Goal: Answer question/provide support

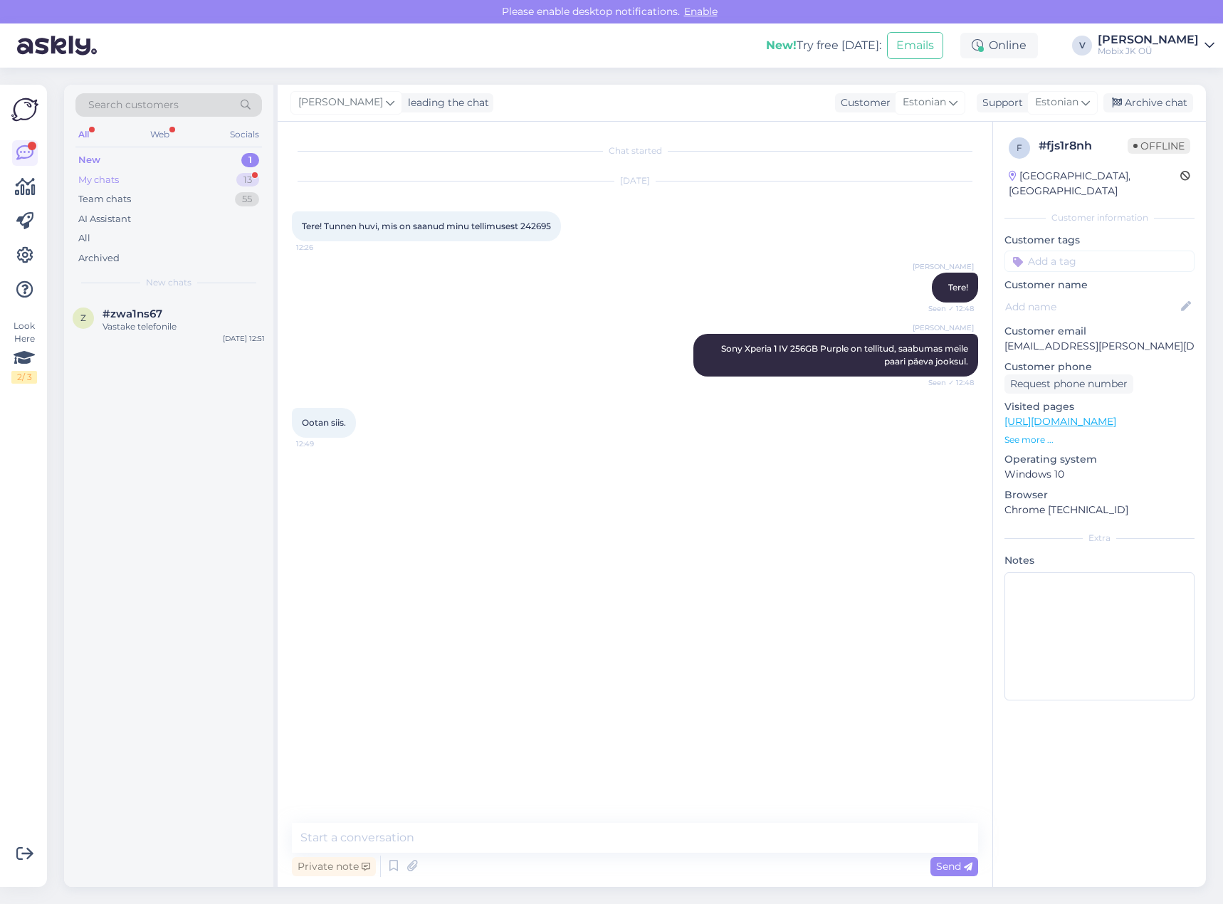
click at [238, 178] on div "13" at bounding box center [247, 180] width 23 height 14
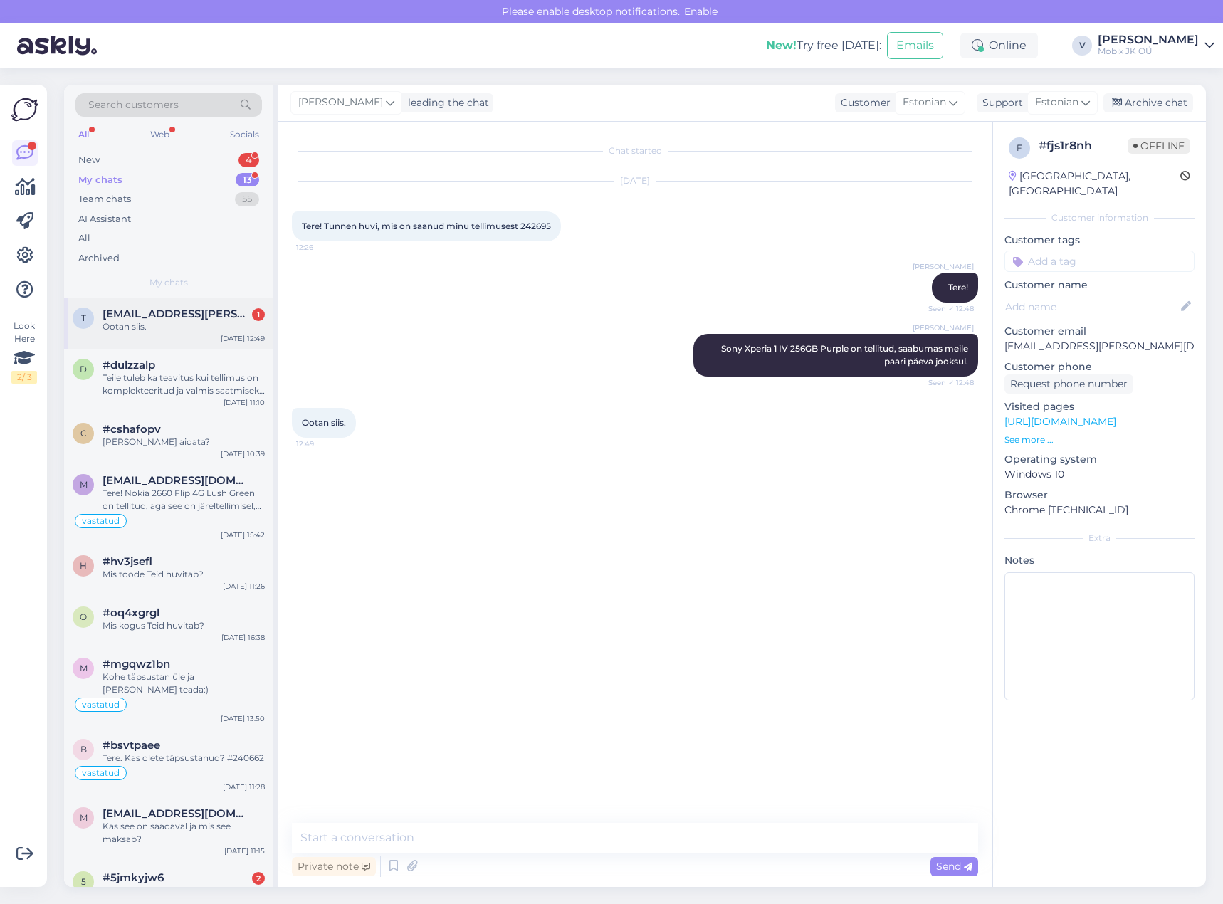
click at [231, 317] on div "[EMAIL_ADDRESS][PERSON_NAME][DOMAIN_NAME] 1" at bounding box center [184, 314] width 162 height 13
click at [1142, 106] on div "Archive chat" at bounding box center [1149, 102] width 90 height 19
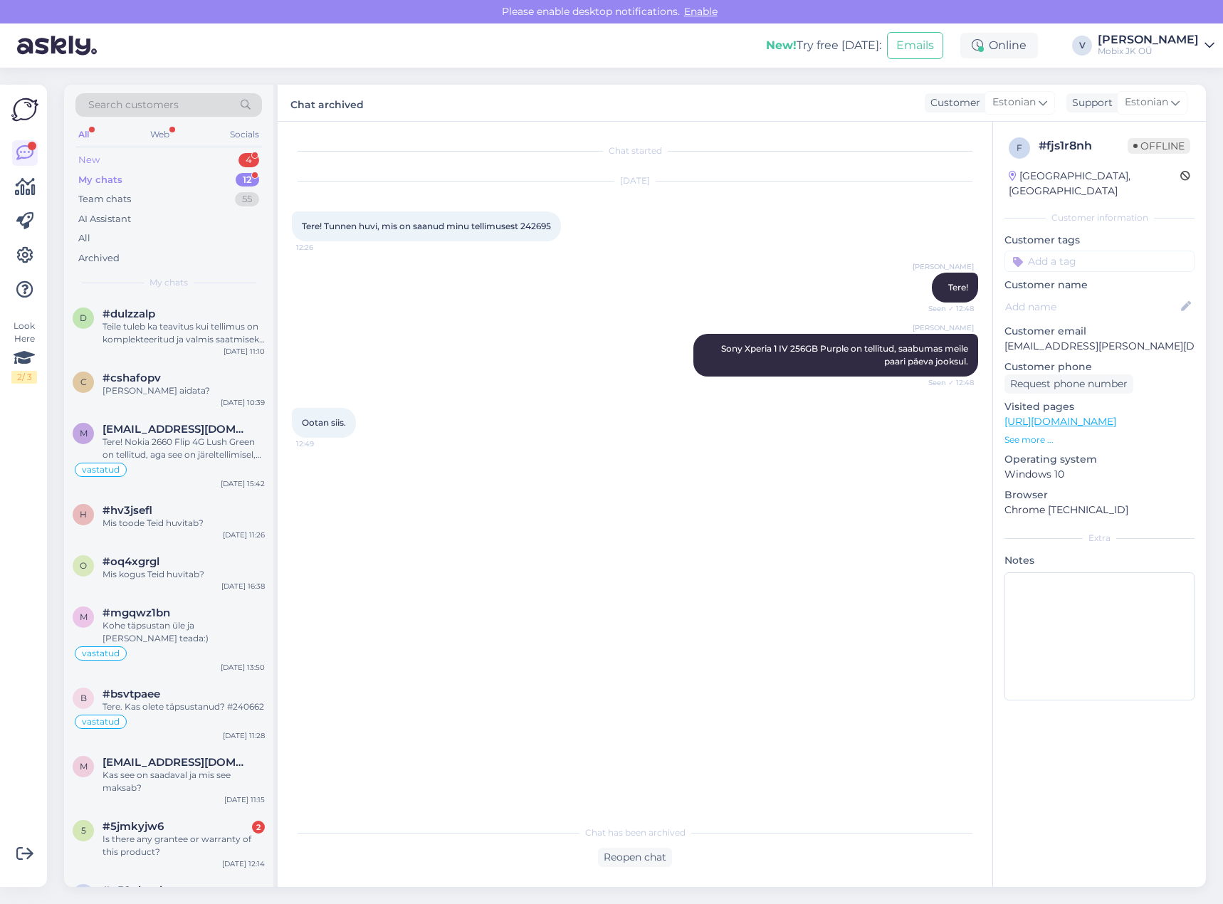
click at [245, 155] on div "4" at bounding box center [249, 160] width 21 height 14
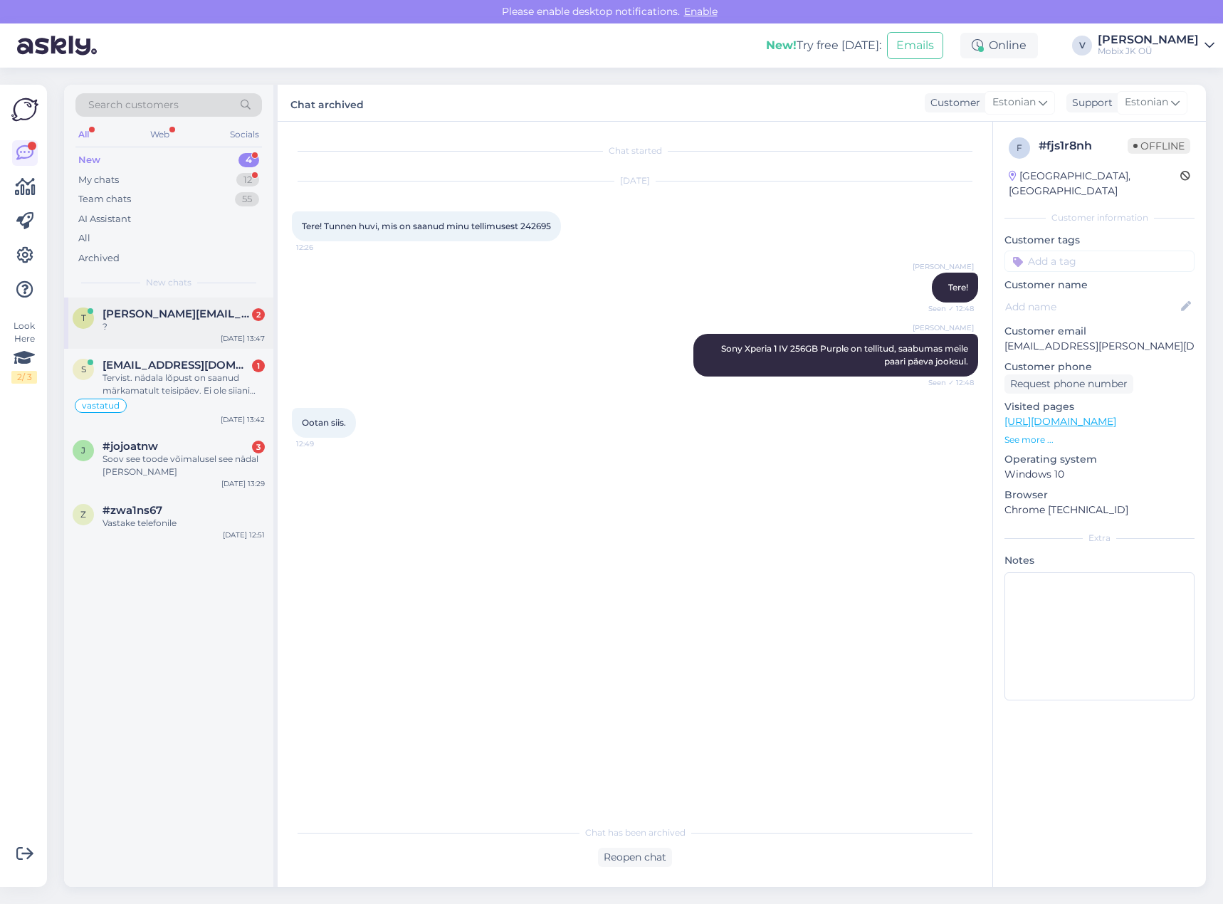
click at [209, 318] on span "[PERSON_NAME][EMAIL_ADDRESS][PERSON_NAME][DOMAIN_NAME]" at bounding box center [177, 314] width 148 height 13
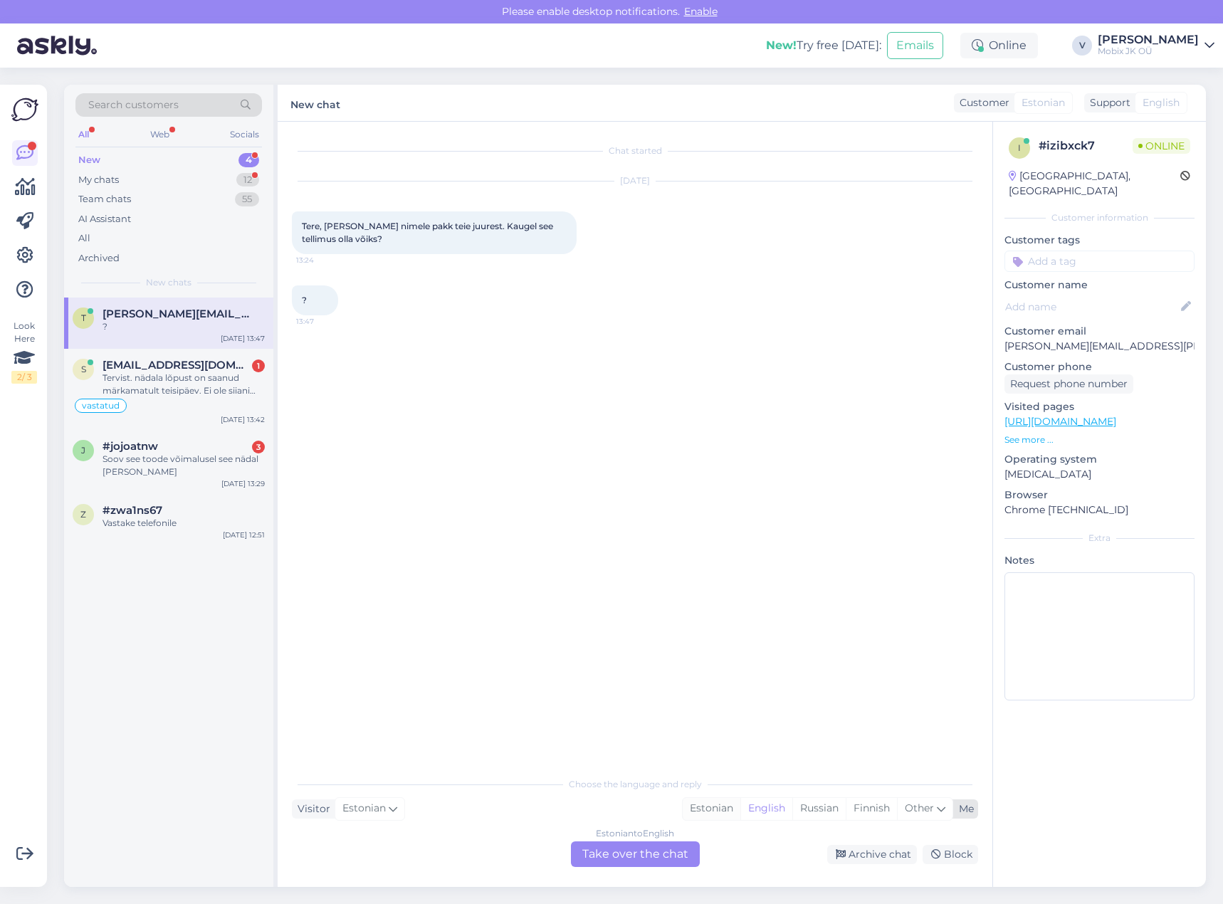
click at [715, 810] on div "Estonian" at bounding box center [712, 808] width 58 height 21
click at [672, 845] on div "Estonian to Estonian Take over the chat" at bounding box center [635, 855] width 129 height 26
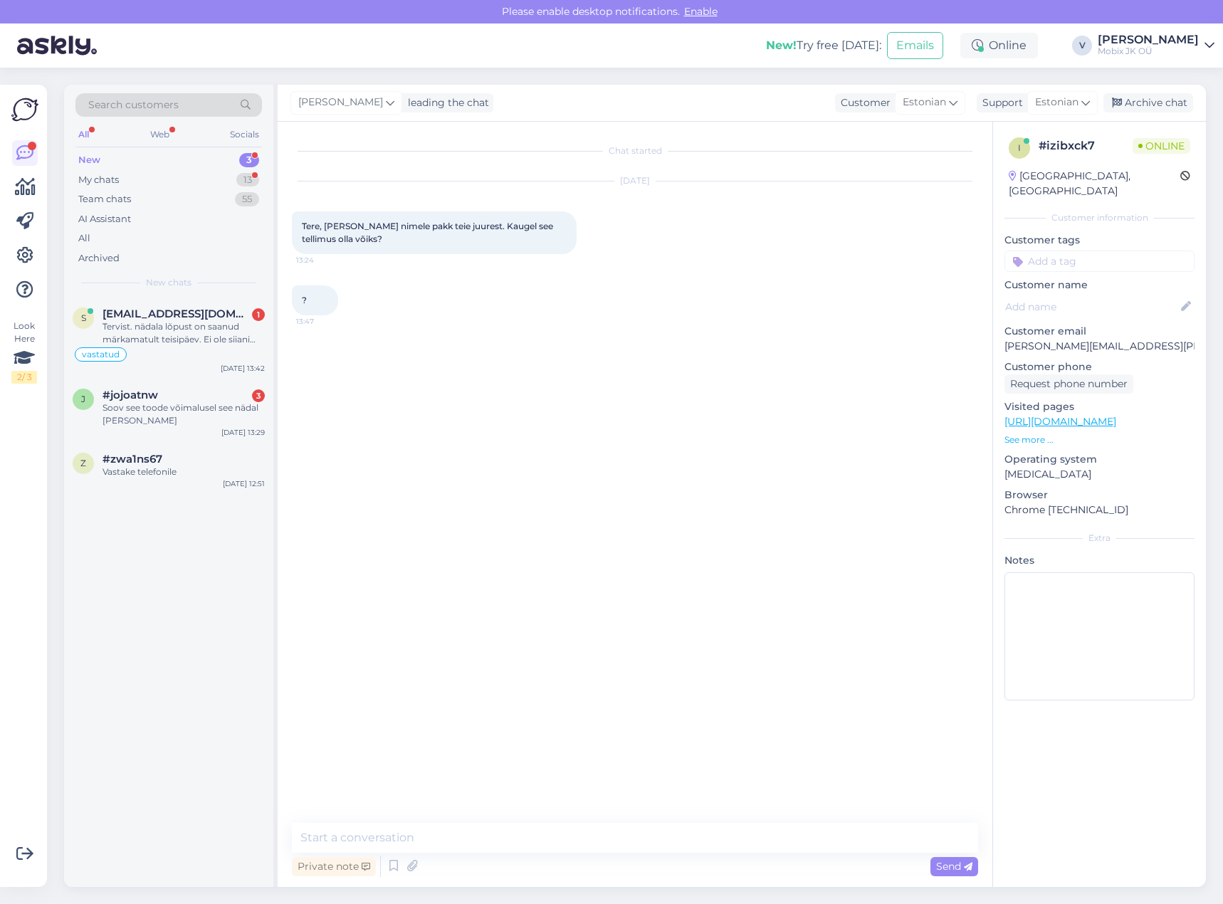
drag, startPoint x: 678, startPoint y: 810, endPoint x: 677, endPoint y: 821, distance: 11.5
click at [677, 820] on div "Chat started [DATE] Tere, [PERSON_NAME] nimele pakk teie juurest. Kaugel see te…" at bounding box center [635, 505] width 715 height 766
click at [669, 828] on textarea at bounding box center [635, 838] width 686 height 30
click at [479, 840] on textarea "Terw" at bounding box center [635, 838] width 686 height 30
type textarea "Tere!"
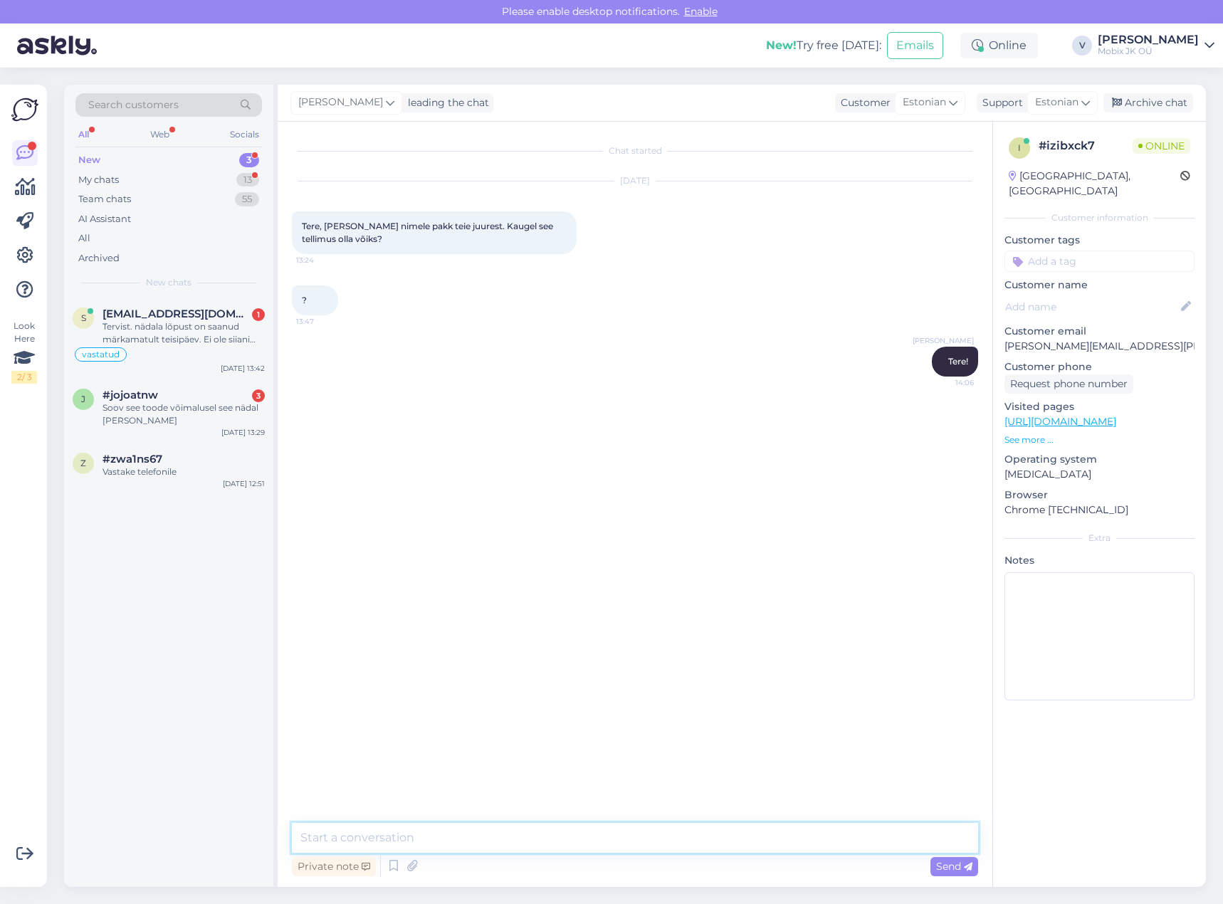
drag, startPoint x: 775, startPoint y: 844, endPoint x: 795, endPoint y: 851, distance: 20.5
click at [775, 844] on textarea at bounding box center [635, 838] width 686 height 30
type textarea "Adapter kohapeal olemas, kaitseümbris saabumas paari päeva jooksul."
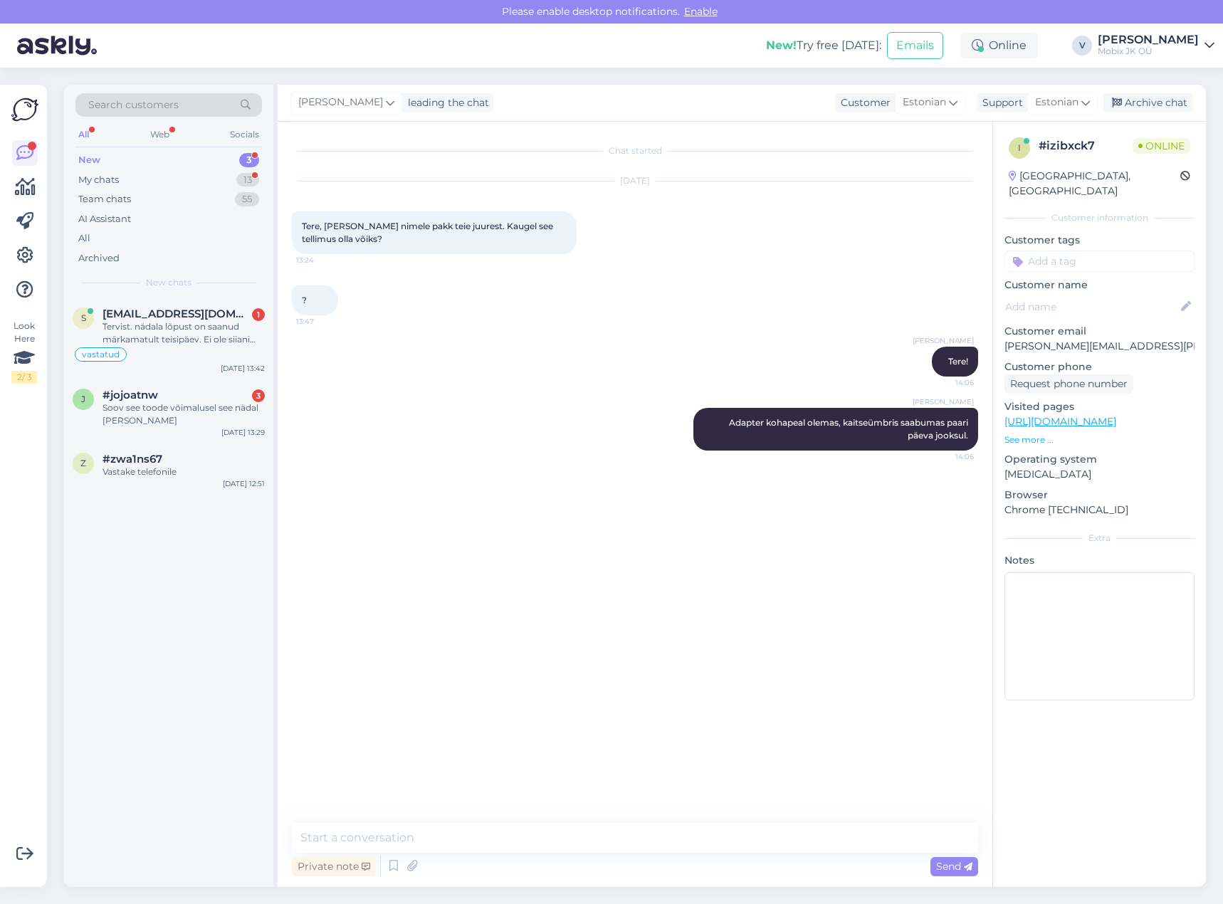
click at [1123, 251] on input at bounding box center [1100, 261] width 190 height 21
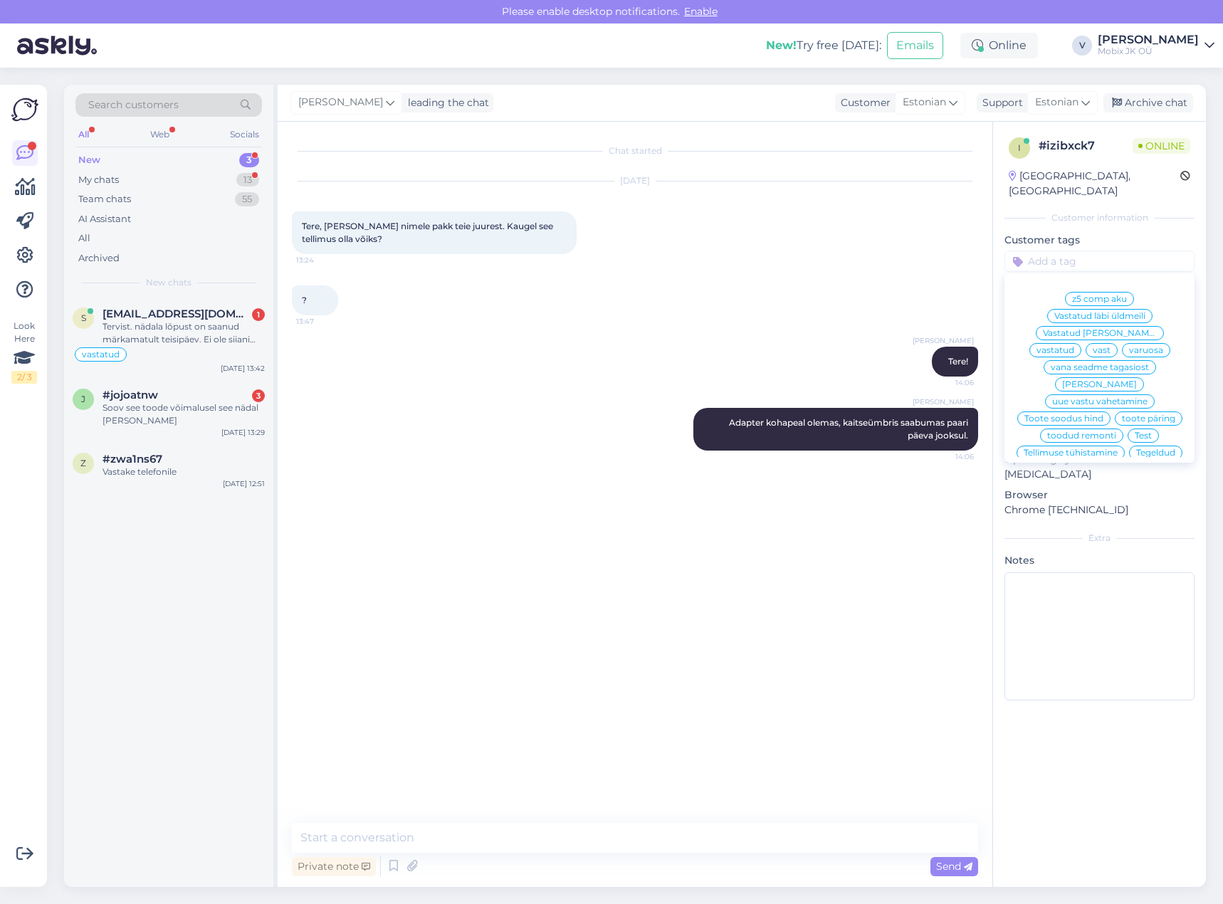
drag, startPoint x: 1132, startPoint y: 316, endPoint x: 1193, endPoint y: 93, distance: 231.0
click at [1075, 346] on span "vastatud" at bounding box center [1056, 350] width 38 height 9
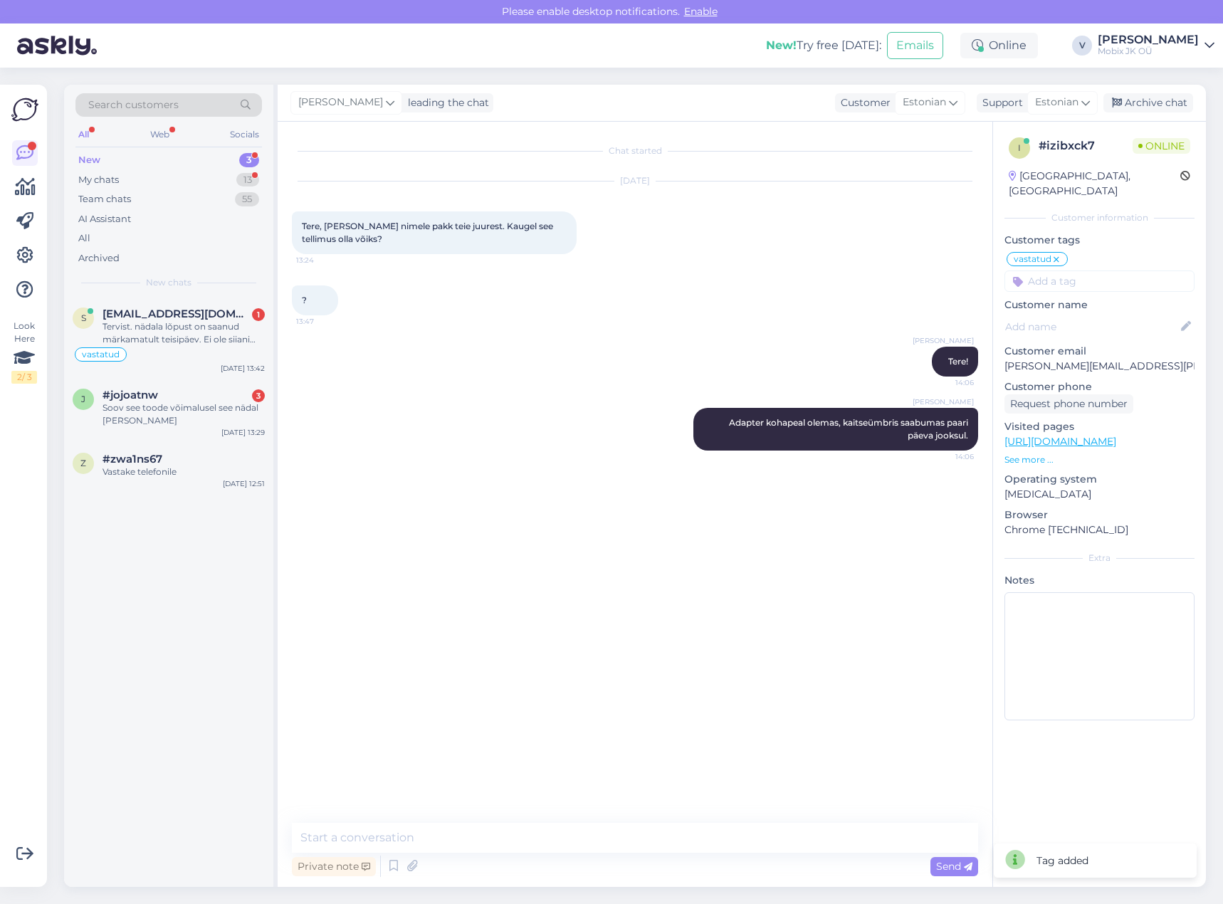
click at [1156, 90] on div "[PERSON_NAME] leading the chat Customer Estonian Support Estonian Archive chat" at bounding box center [742, 103] width 929 height 37
click at [1153, 95] on div "Archive chat" at bounding box center [1149, 102] width 90 height 19
click at [174, 334] on div "Tervist. nädala lõpust on saanud märkamatult teisipäev. Ei ole siiani mingit in…" at bounding box center [184, 333] width 162 height 26
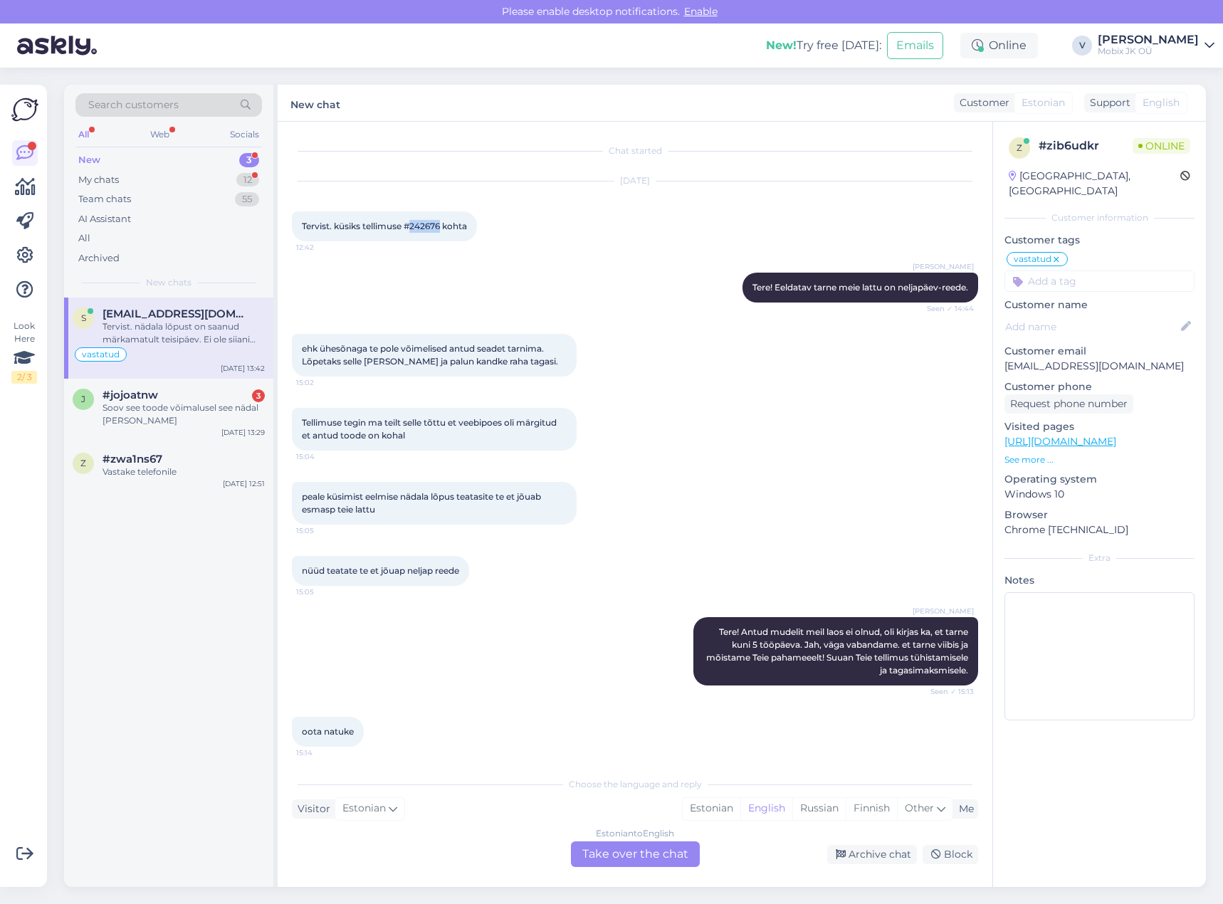
drag, startPoint x: 413, startPoint y: 226, endPoint x: 442, endPoint y: 224, distance: 28.6
click at [442, 224] on span "Tervist. küsiks tellimuse #242676 kohta" at bounding box center [384, 226] width 165 height 11
copy span "242676"
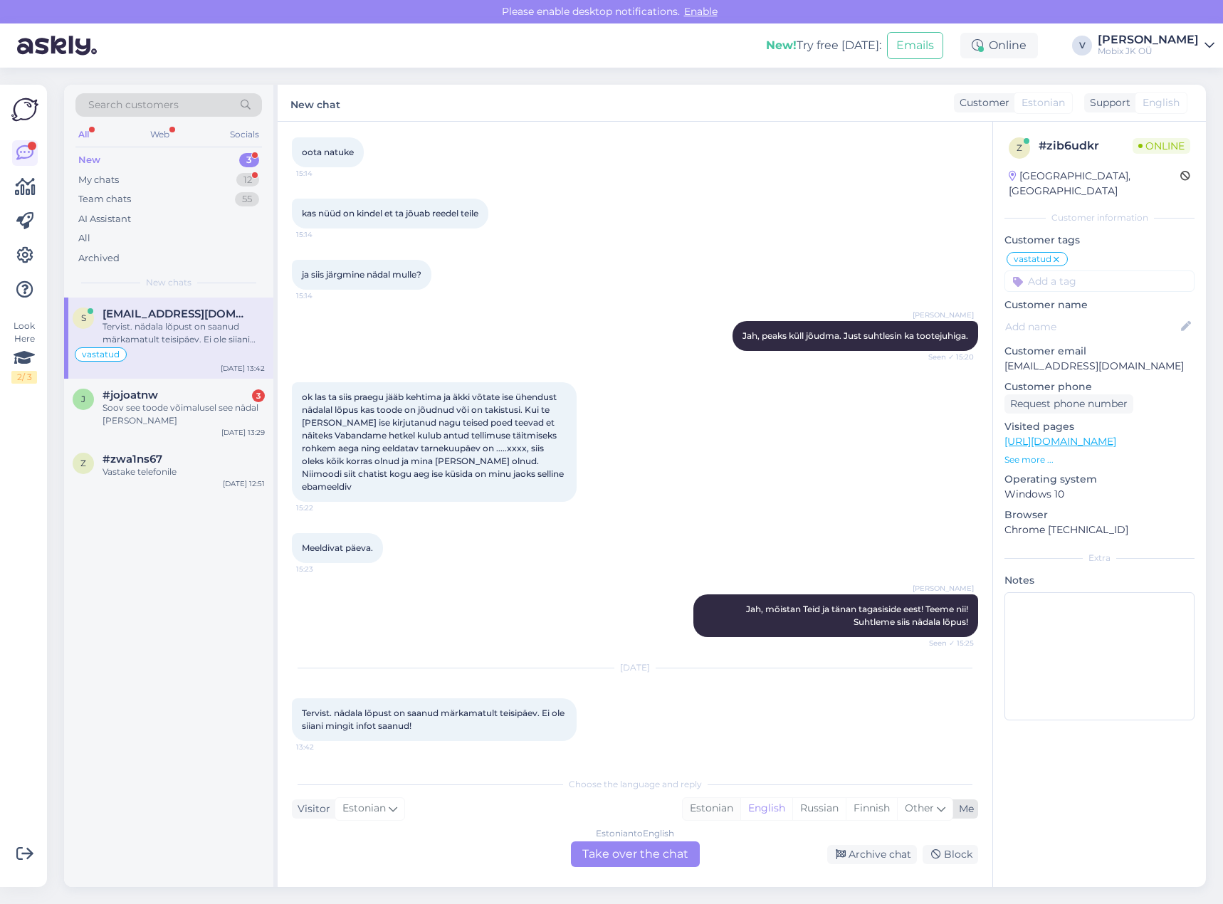
drag, startPoint x: 698, startPoint y: 803, endPoint x: 679, endPoint y: 870, distance: 70.1
click at [698, 803] on div "Estonian" at bounding box center [712, 808] width 58 height 21
click at [673, 852] on div "Estonian to Estonian Take over the chat" at bounding box center [635, 855] width 129 height 26
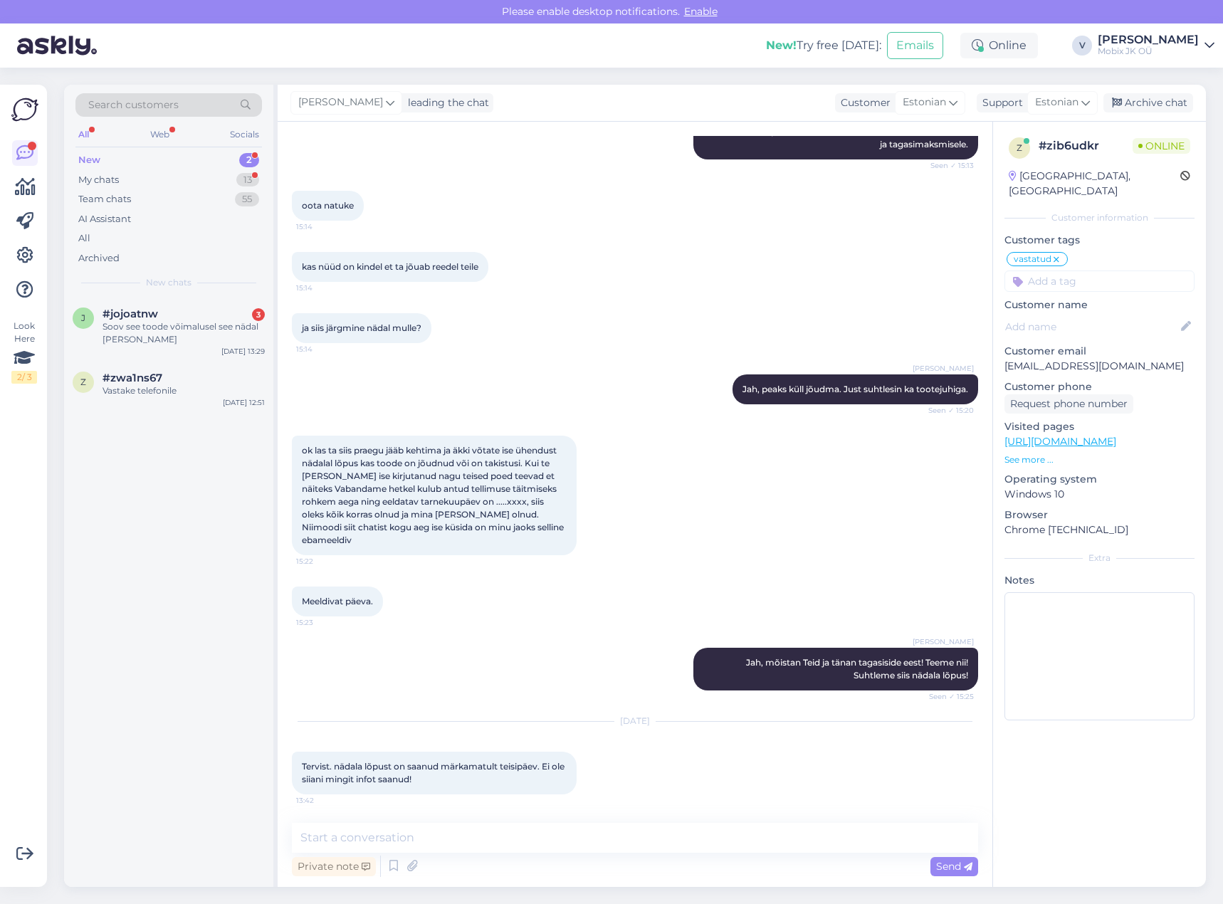
click at [675, 850] on textarea at bounding box center [635, 838] width 686 height 30
click at [768, 821] on div "Chat started [DATE] Tervist. küsiks tellimuse #242676 kohta 12:42 [PERSON_NAME]…" at bounding box center [635, 505] width 715 height 766
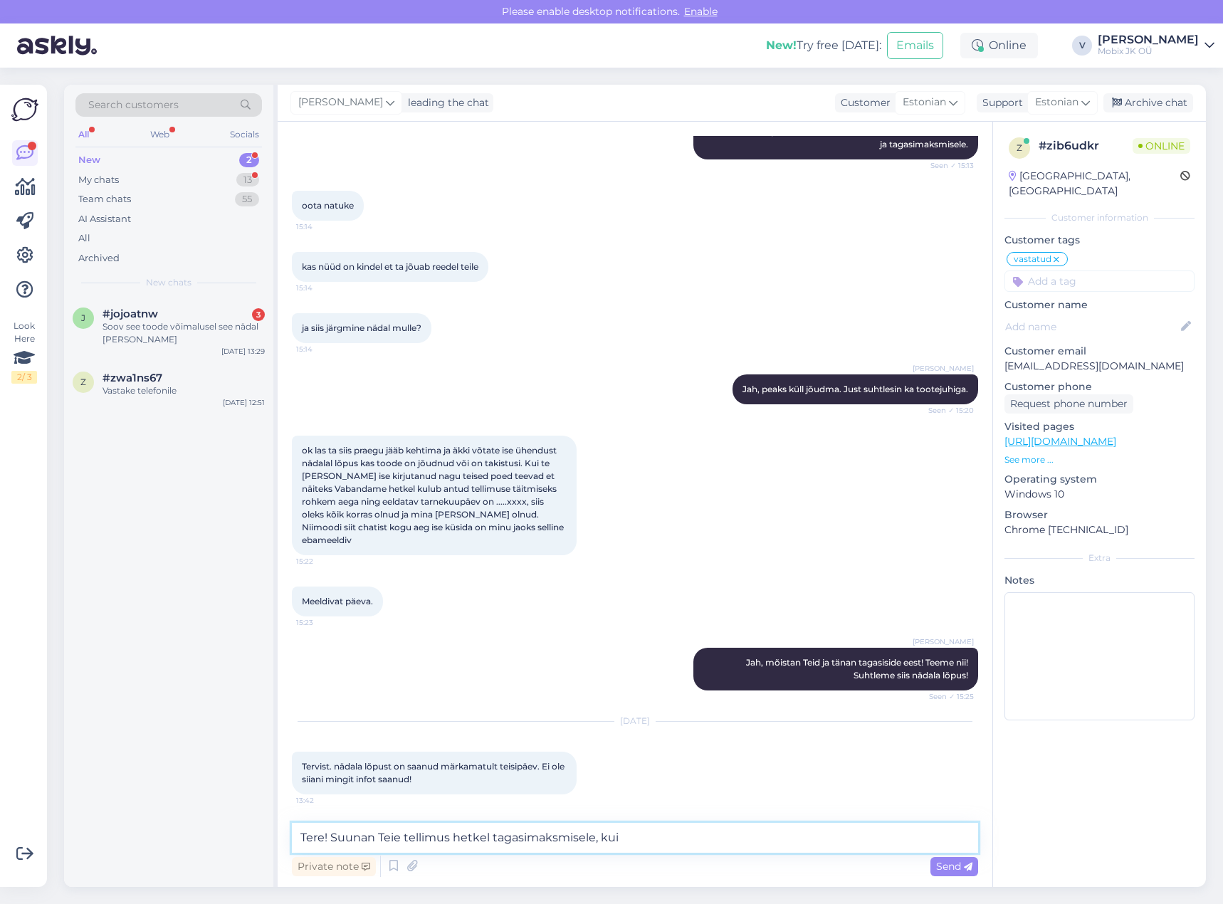
click at [758, 837] on textarea "Tere! Suunan Teie tellimus hetkel tagasimaksmisele, kui" at bounding box center [635, 838] width 686 height 30
paste textarea "Apple iPhone 15 128GB Pink"
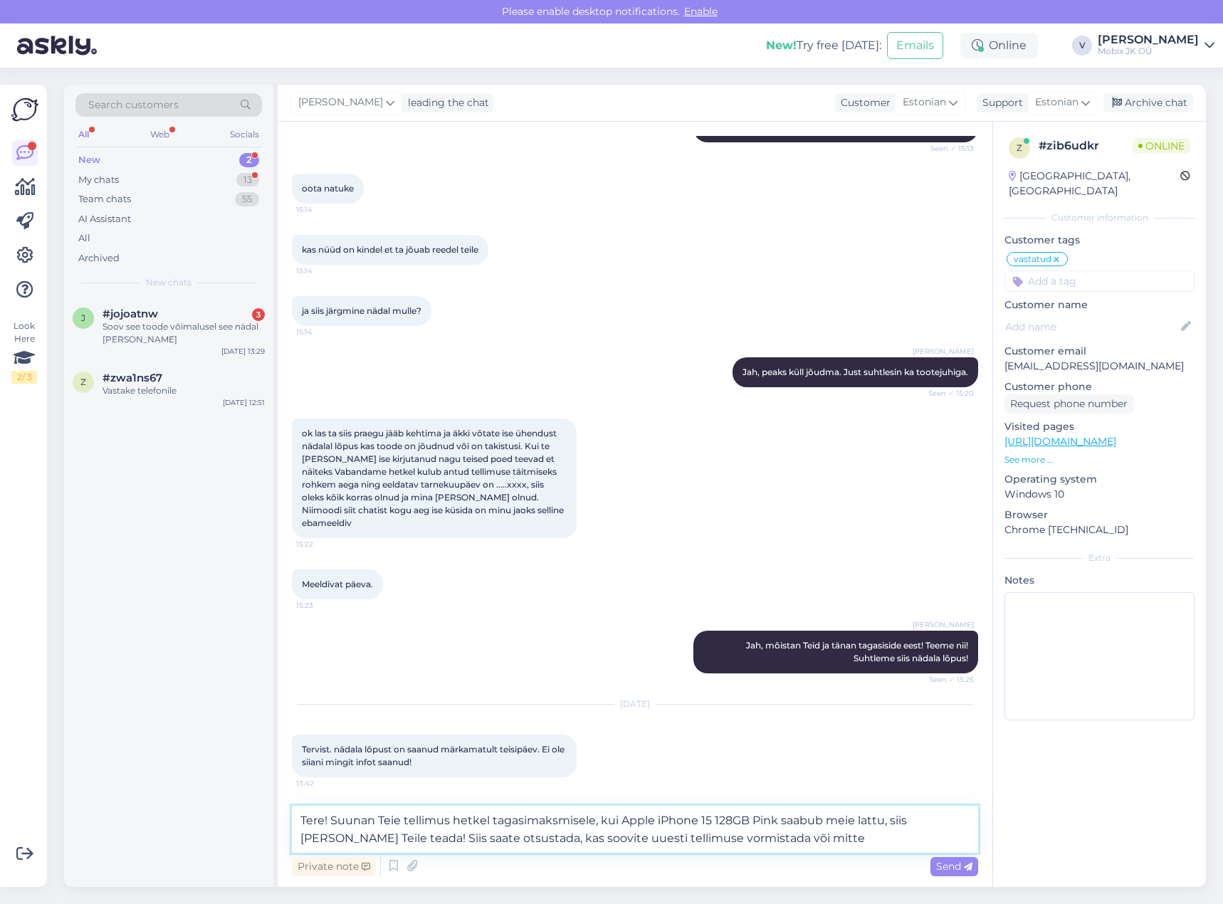
type textarea "Tere! Suunan Teie tellimus hetkel tagasimaksmisele, kui Apple iPhone 15 128GB P…"
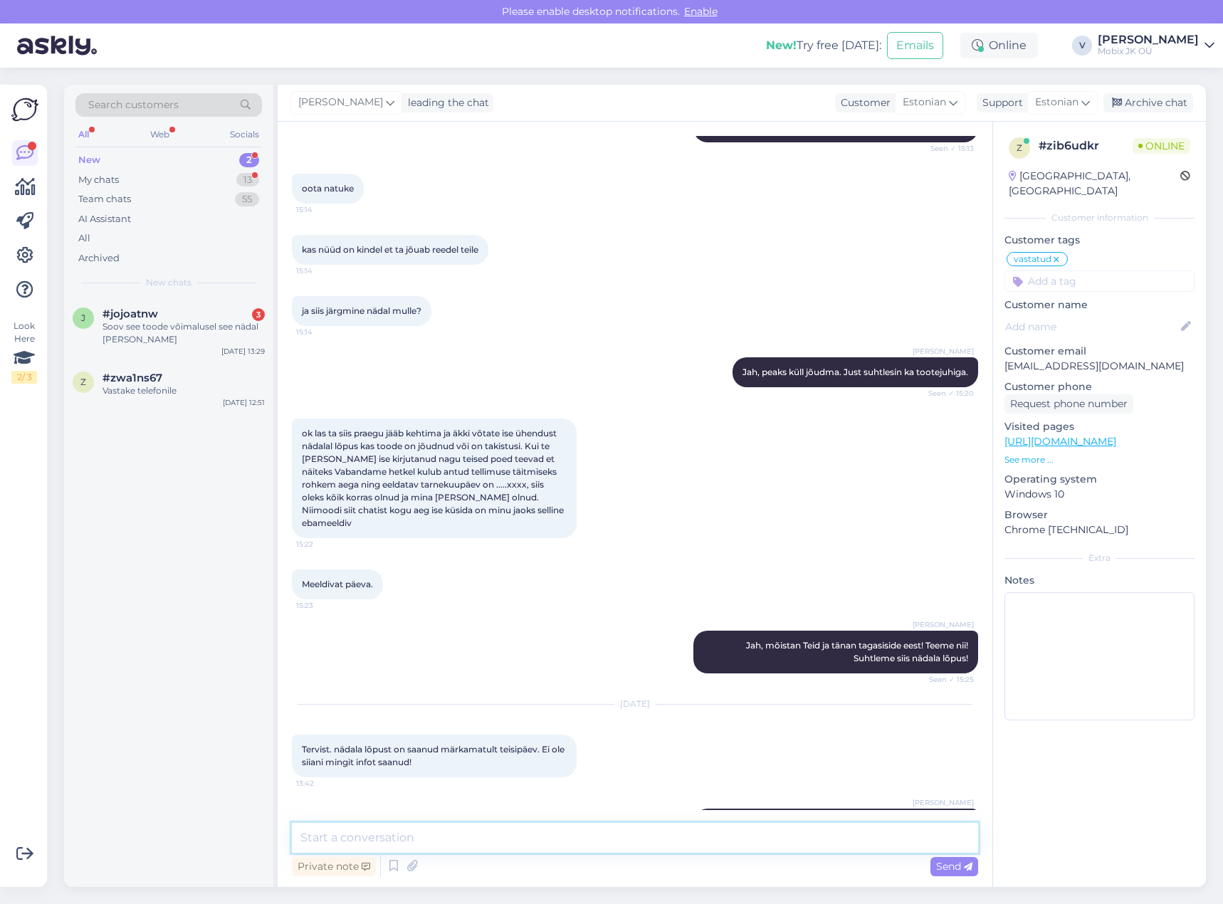
scroll to position [626, 0]
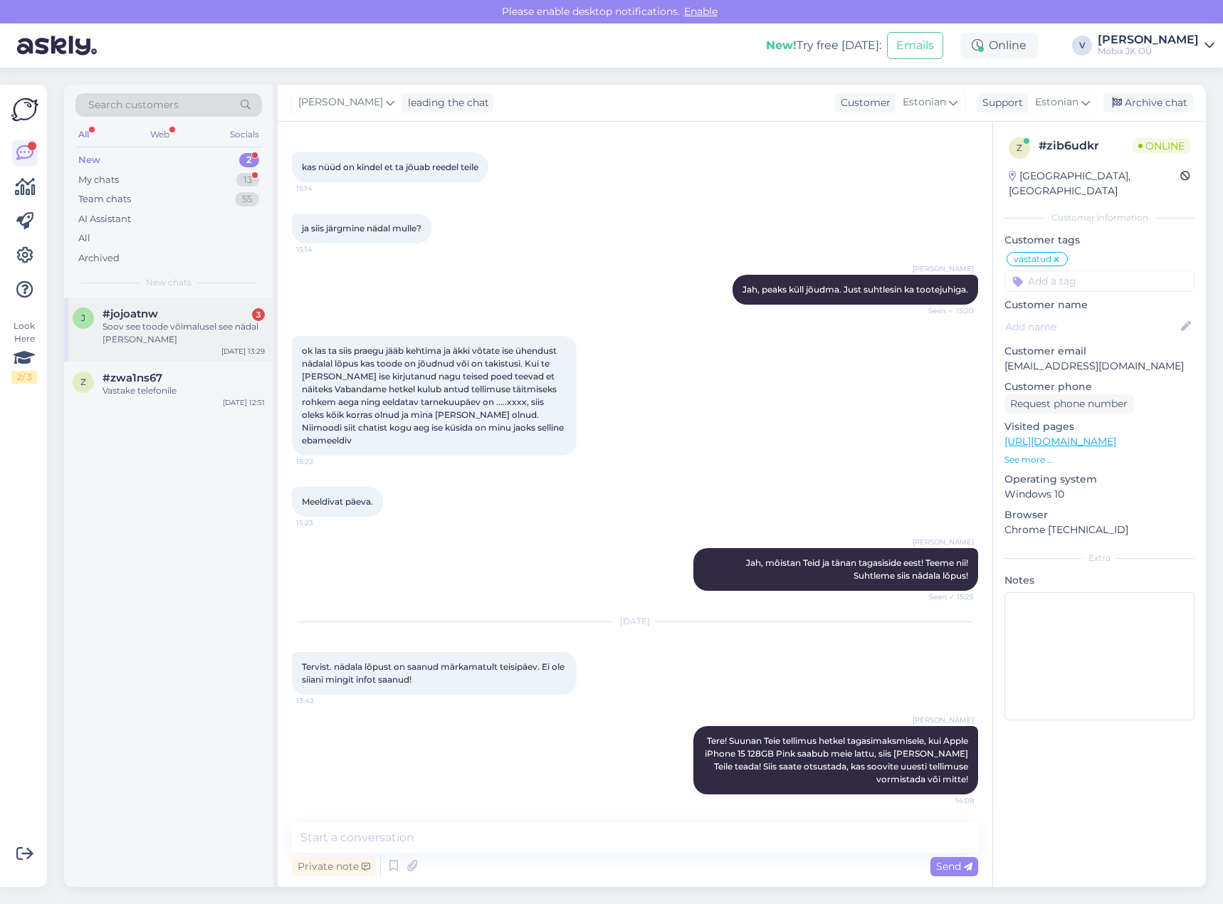
click at [242, 329] on div "Soov see toode võimalusel see nädal [PERSON_NAME]" at bounding box center [184, 333] width 162 height 26
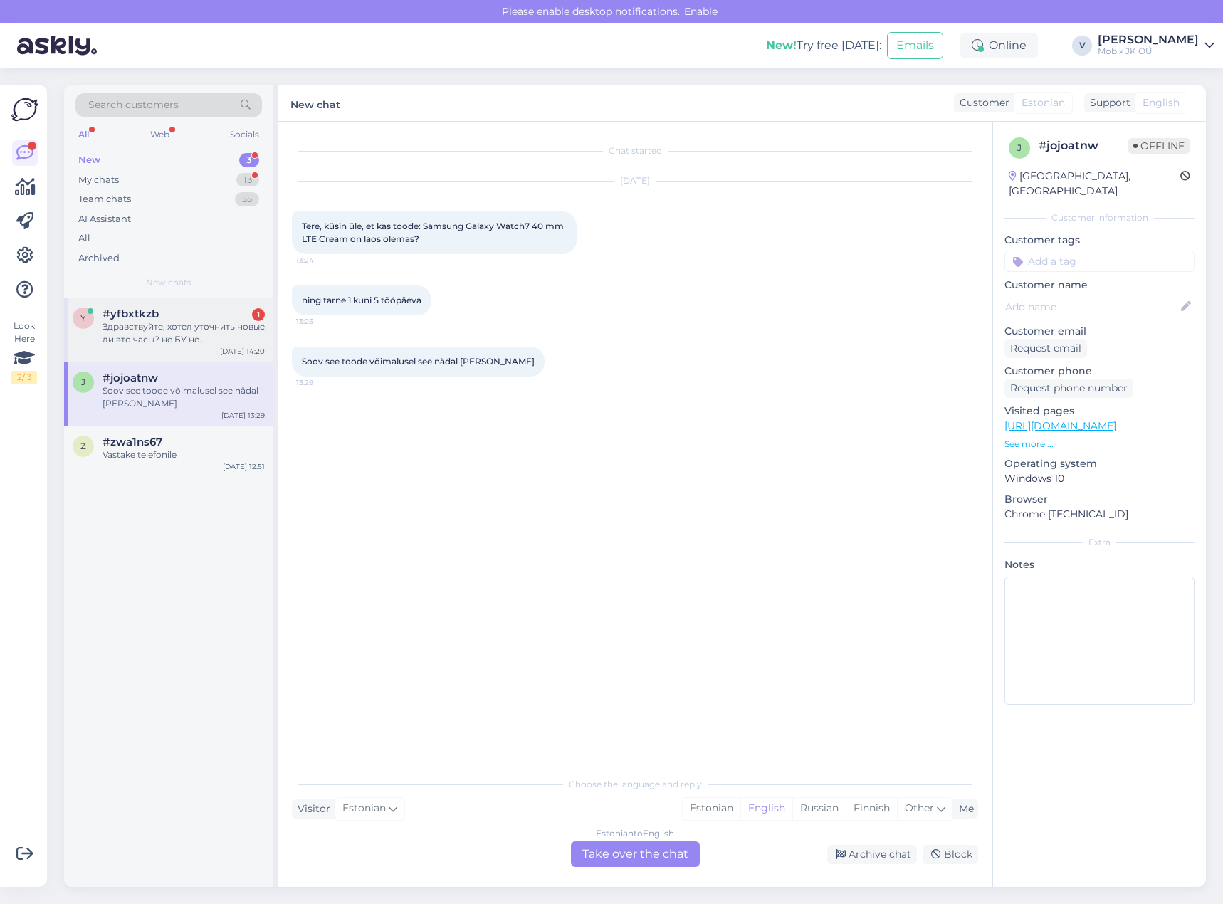
click at [244, 322] on div "Здравствуйте, хотел уточнить новые ли это часы? не БУ не восстановленные и не в…" at bounding box center [184, 333] width 162 height 26
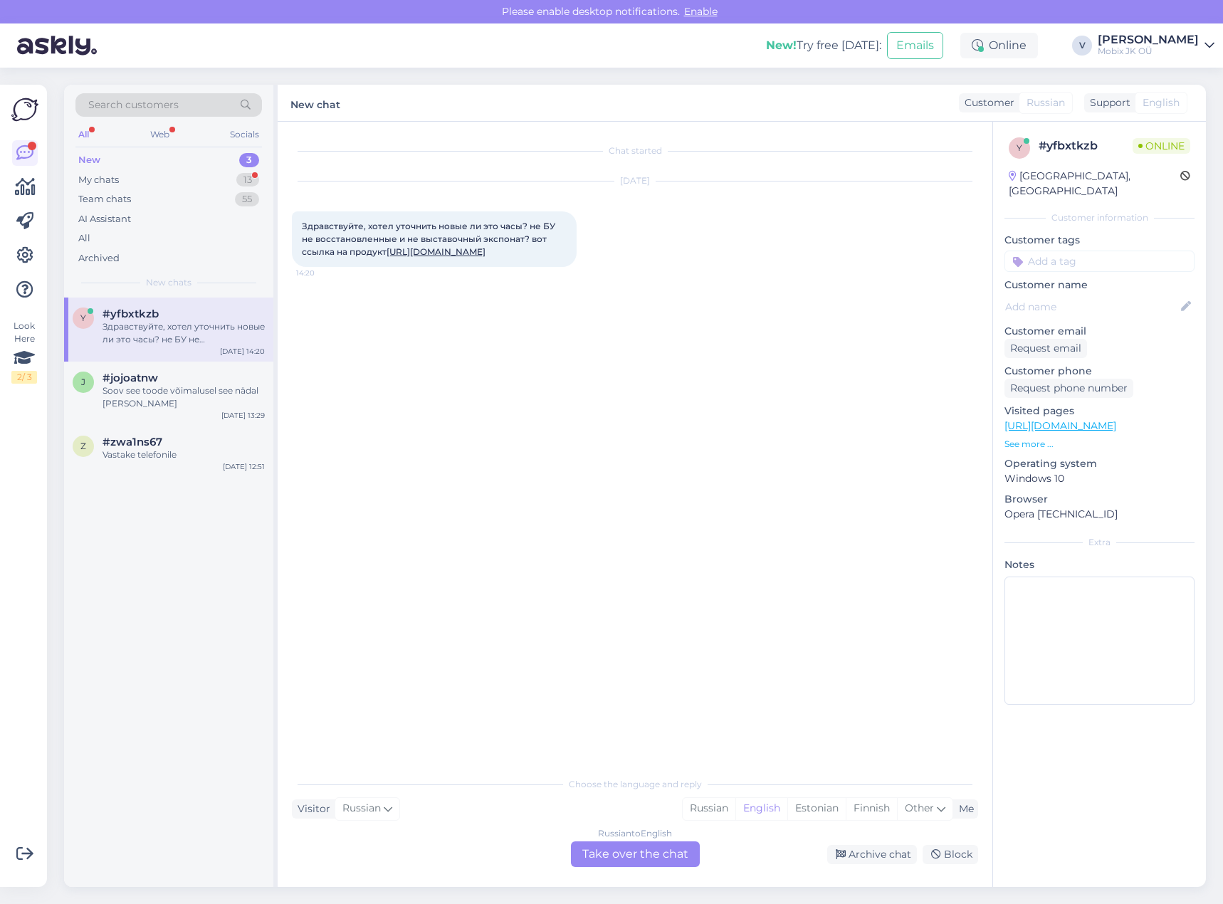
click at [418, 257] on link "[URL][DOMAIN_NAME]" at bounding box center [436, 251] width 99 height 11
click at [711, 805] on div "Russian" at bounding box center [709, 808] width 53 height 21
click at [677, 848] on div "Russian to Russian Take over the chat" at bounding box center [635, 855] width 129 height 26
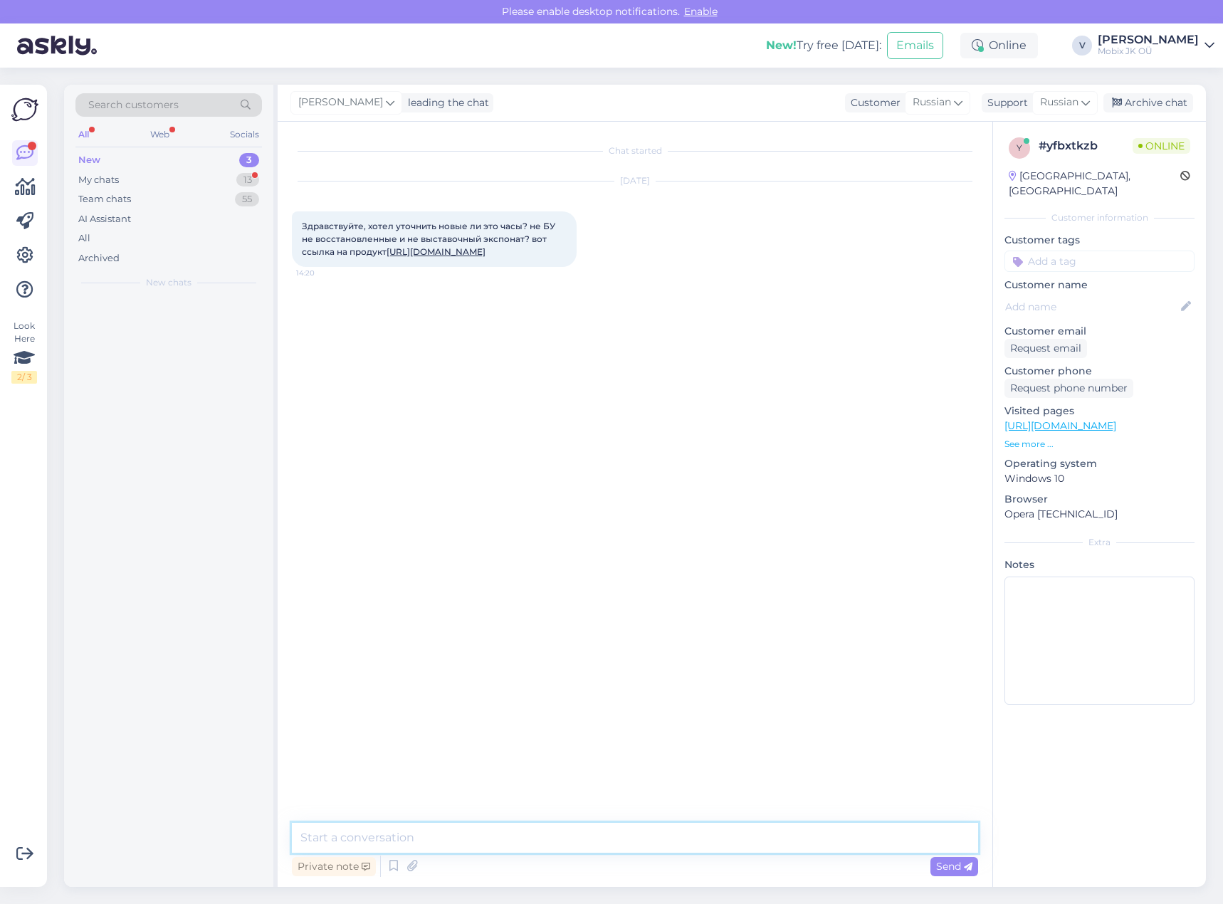
click at [674, 828] on textarea at bounding box center [635, 838] width 686 height 30
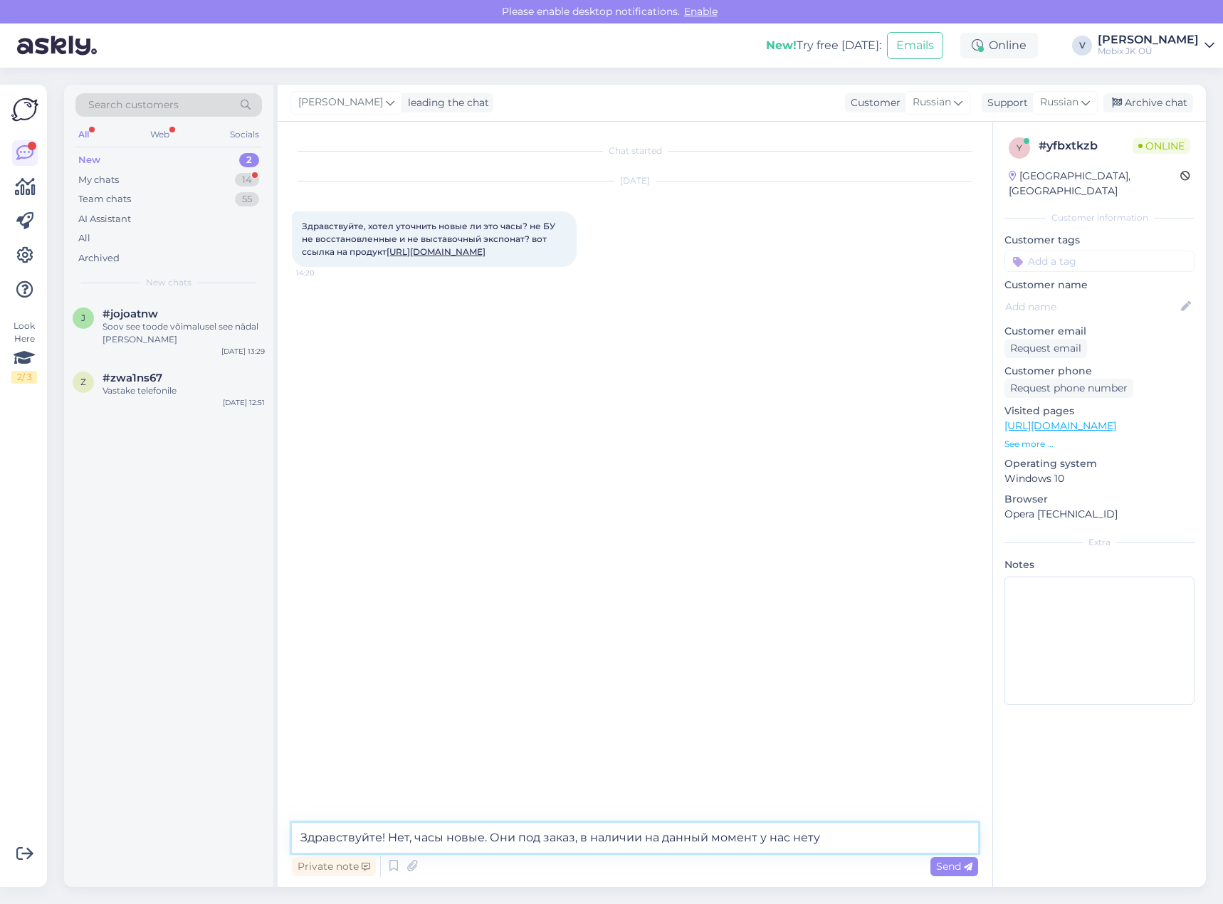
type textarea "Здравствуйте! Нет, часы новые. Они под заказ, в наличии на данный момент у нас …"
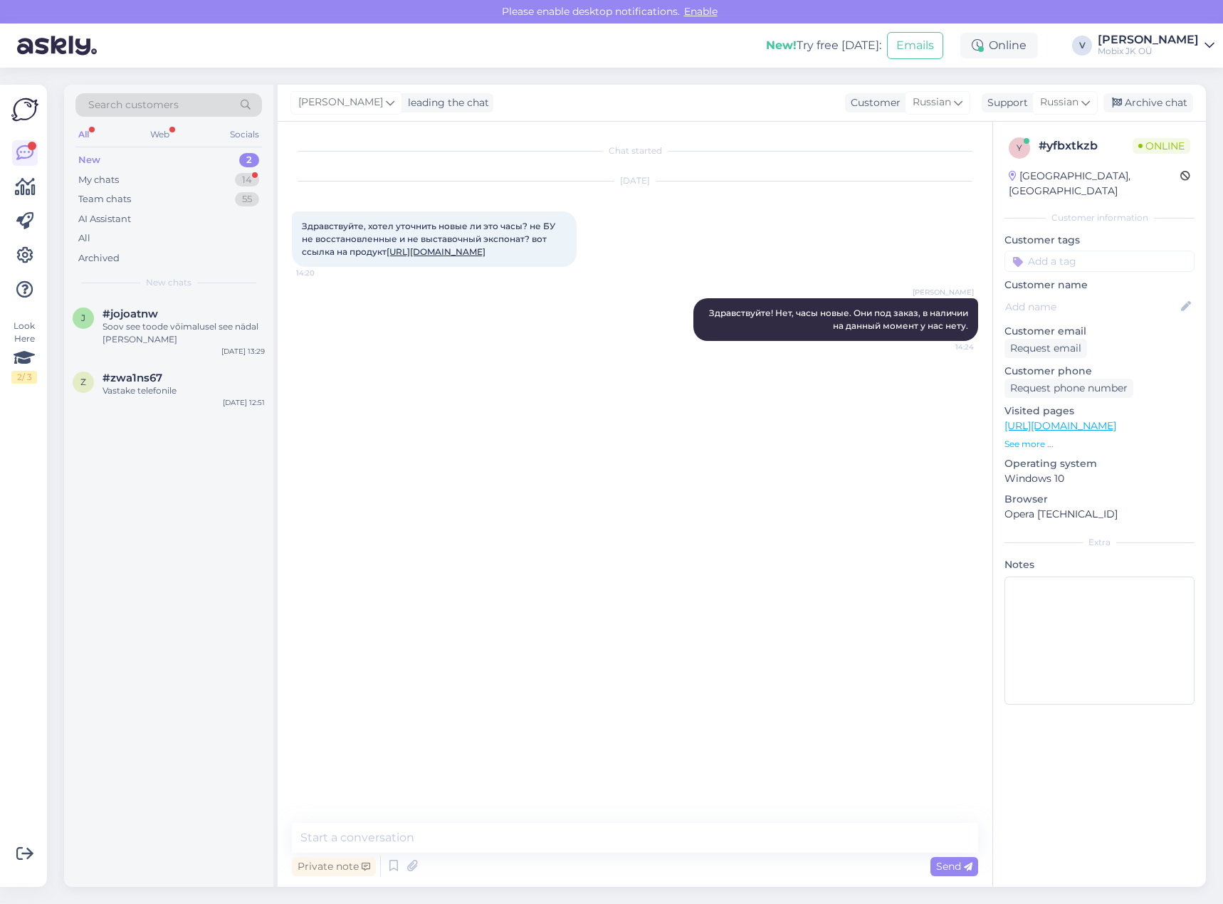
click at [1092, 251] on input at bounding box center [1100, 261] width 190 height 21
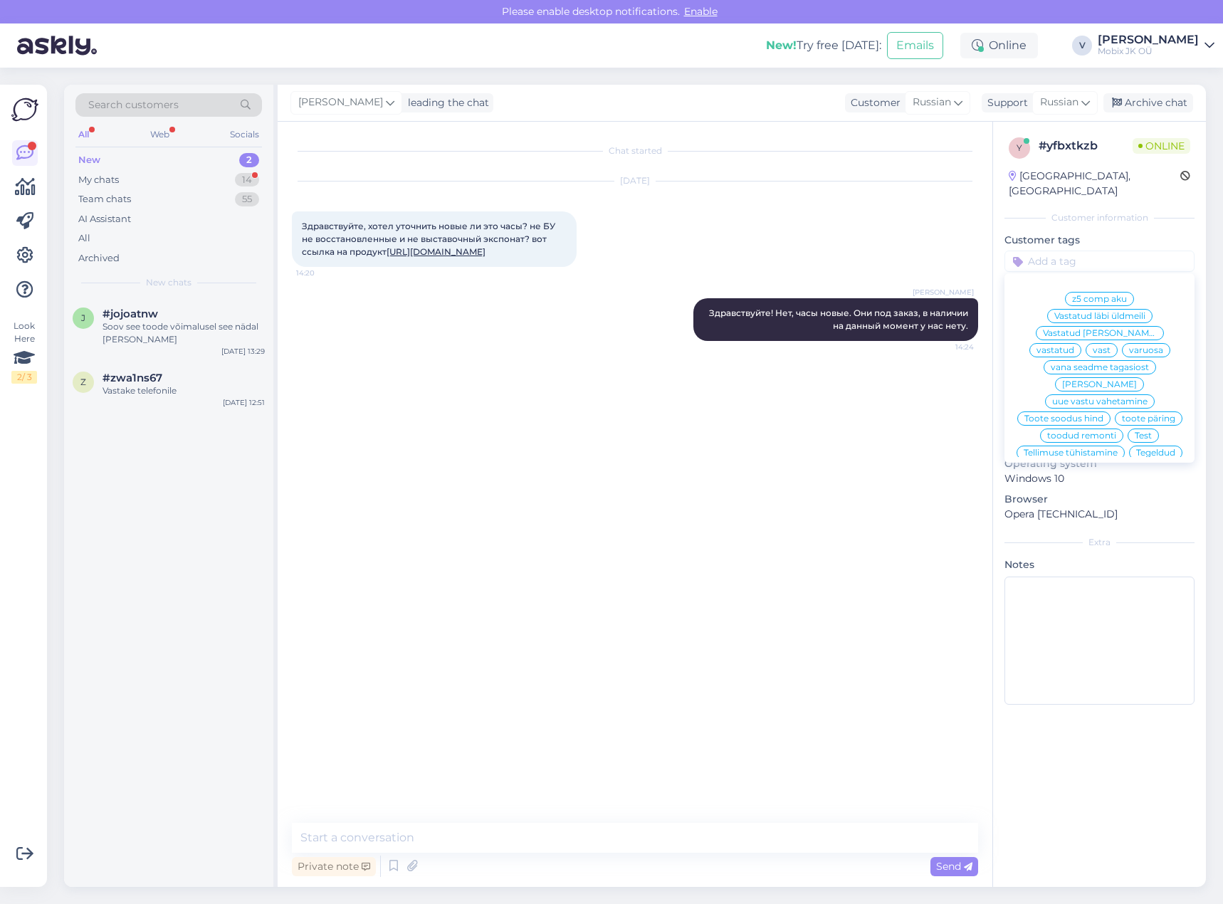
drag, startPoint x: 1145, startPoint y: 320, endPoint x: 1147, endPoint y: 307, distance: 13.0
click at [1075, 346] on span "vastatud" at bounding box center [1056, 350] width 38 height 9
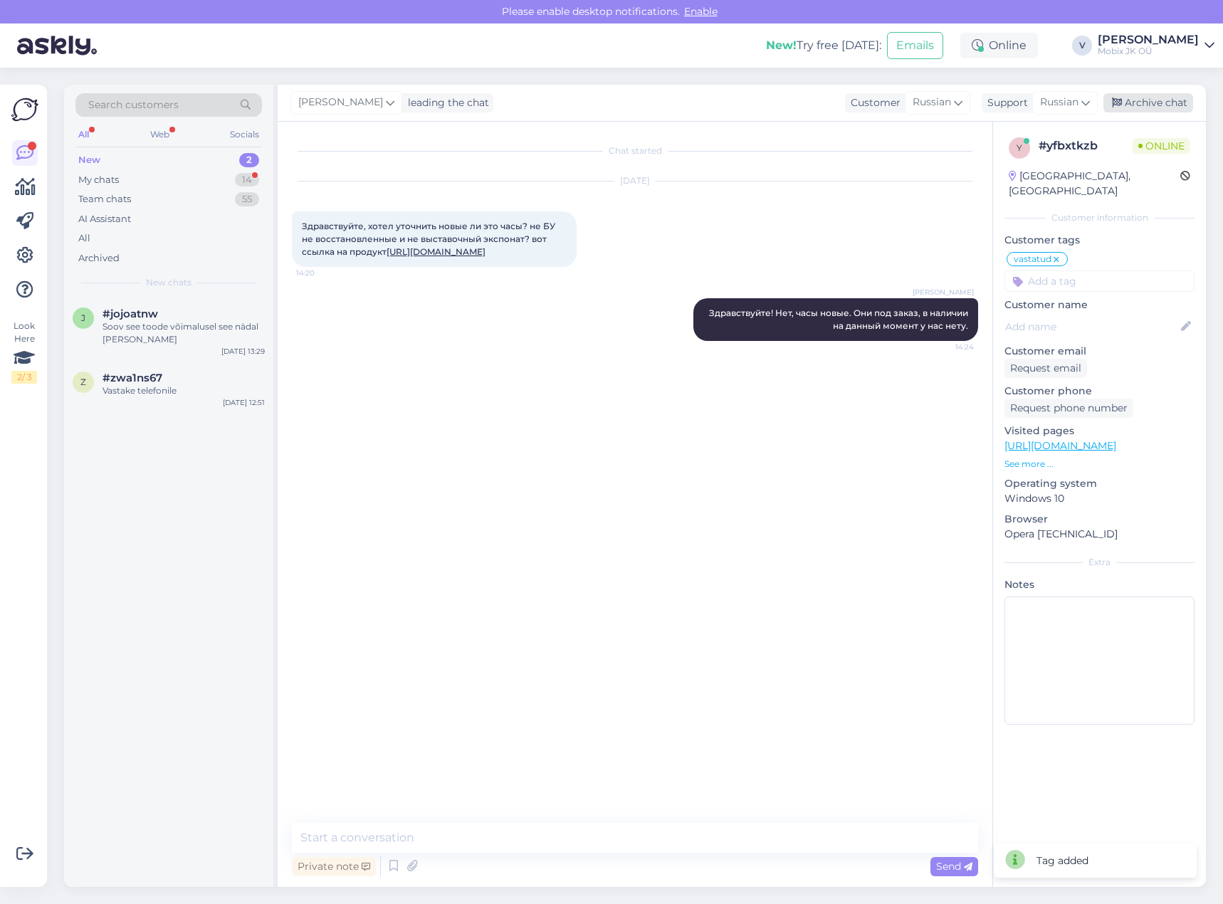
click at [1155, 107] on div "Archive chat" at bounding box center [1149, 102] width 90 height 19
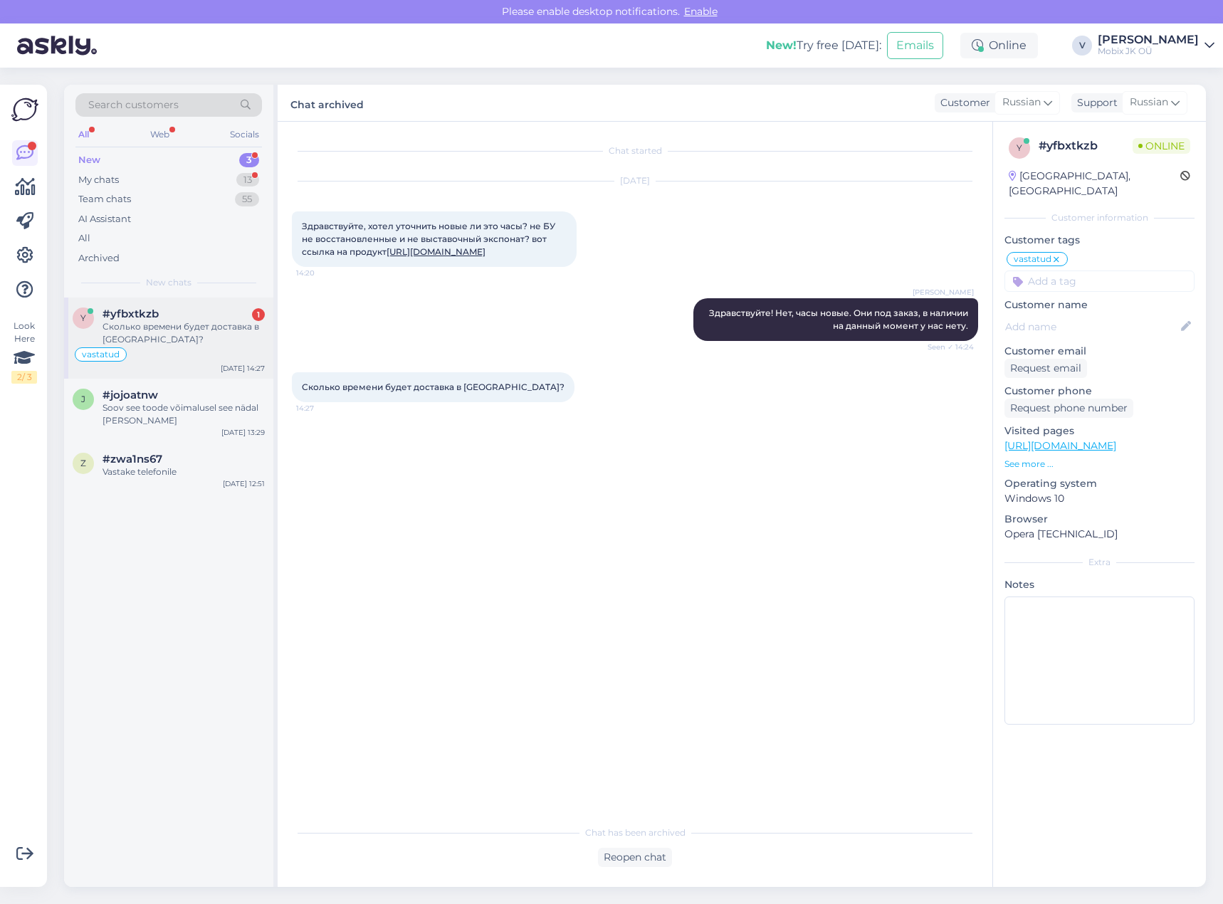
click at [107, 341] on div "Сколько времени будет доставка в [GEOGRAPHIC_DATA]?" at bounding box center [184, 333] width 162 height 26
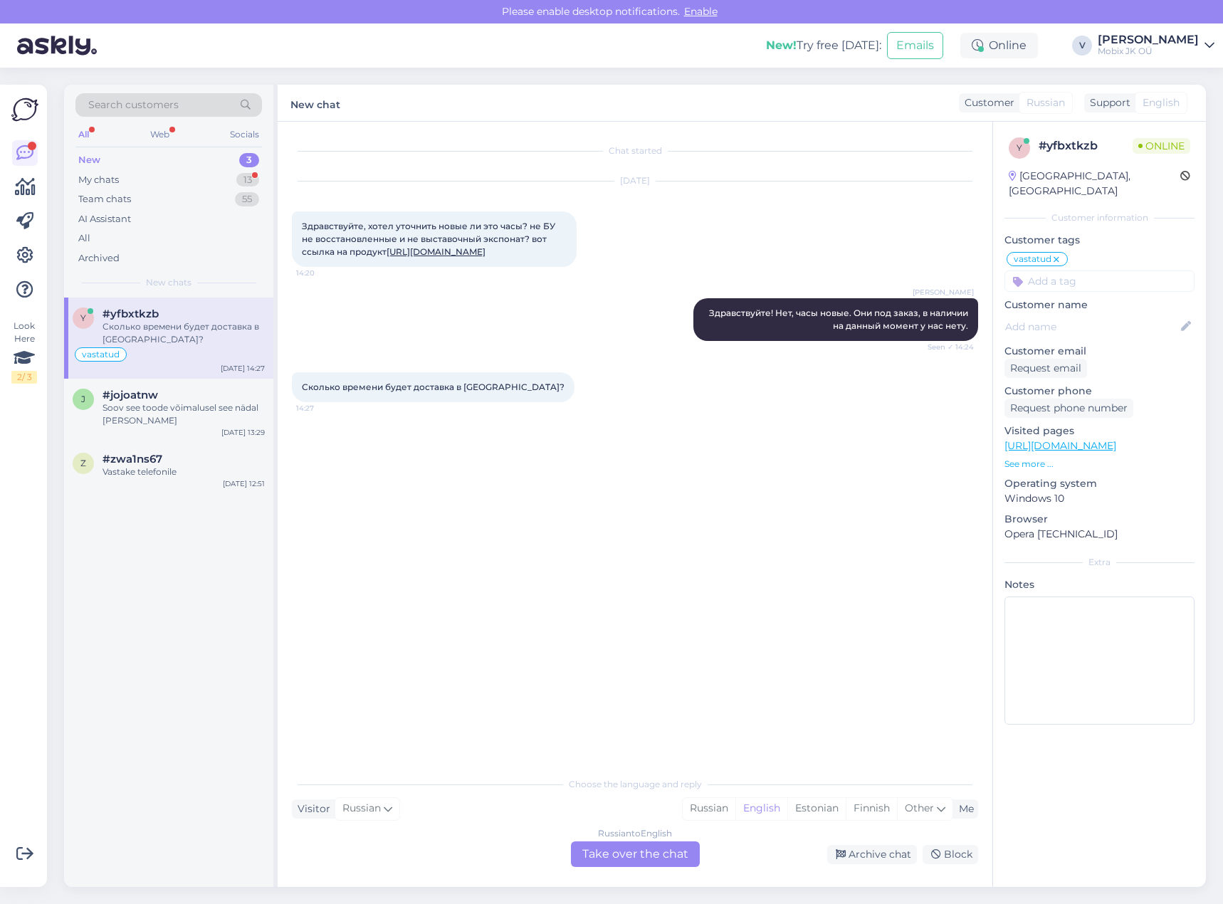
click at [442, 257] on link "[URL][DOMAIN_NAME]" at bounding box center [436, 251] width 99 height 11
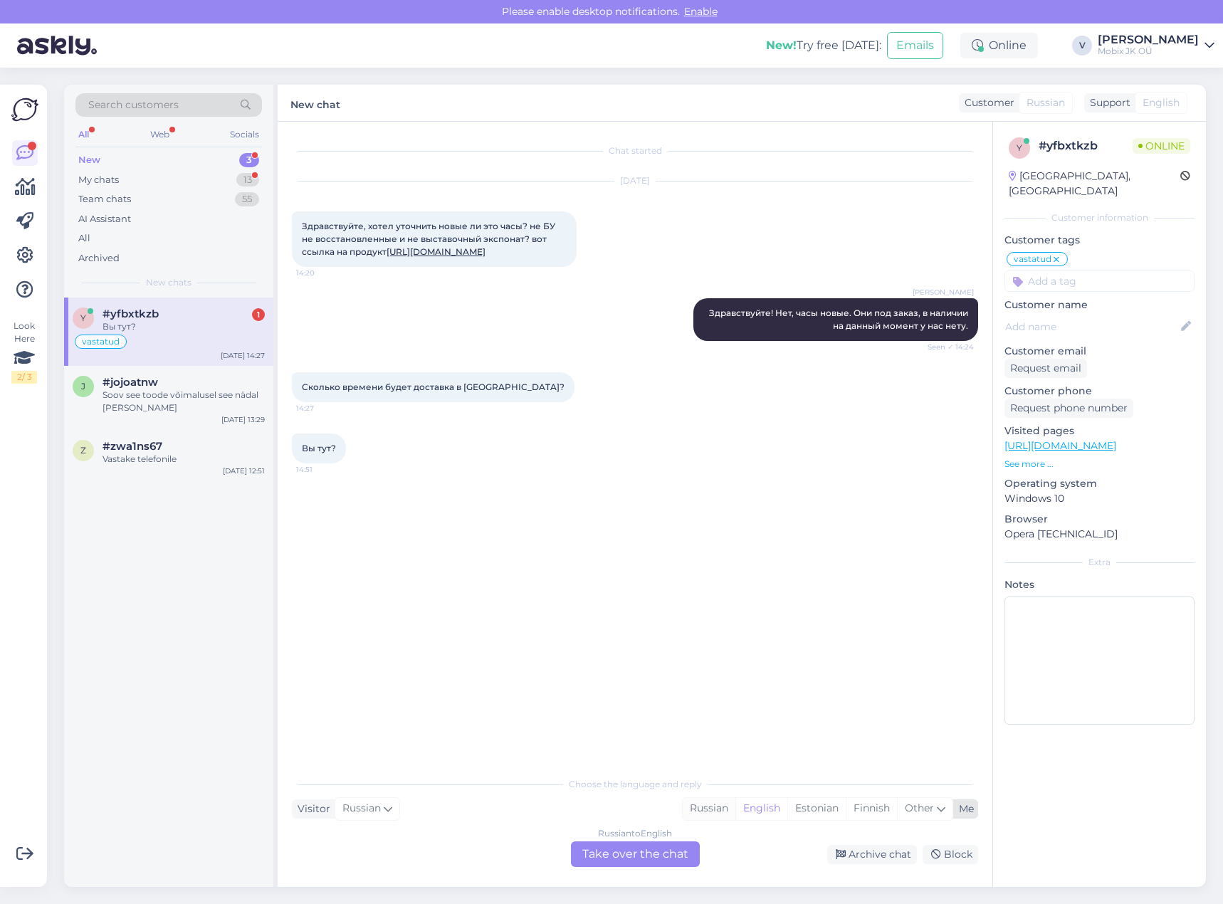
click at [699, 810] on div "Russian" at bounding box center [709, 808] width 53 height 21
click at [674, 841] on div "Choose the language and reply Visitor Russian Me Russian English Estonian Finni…" at bounding box center [635, 819] width 686 height 98
click at [658, 850] on div "Russian to Russian Take over the chat" at bounding box center [635, 855] width 129 height 26
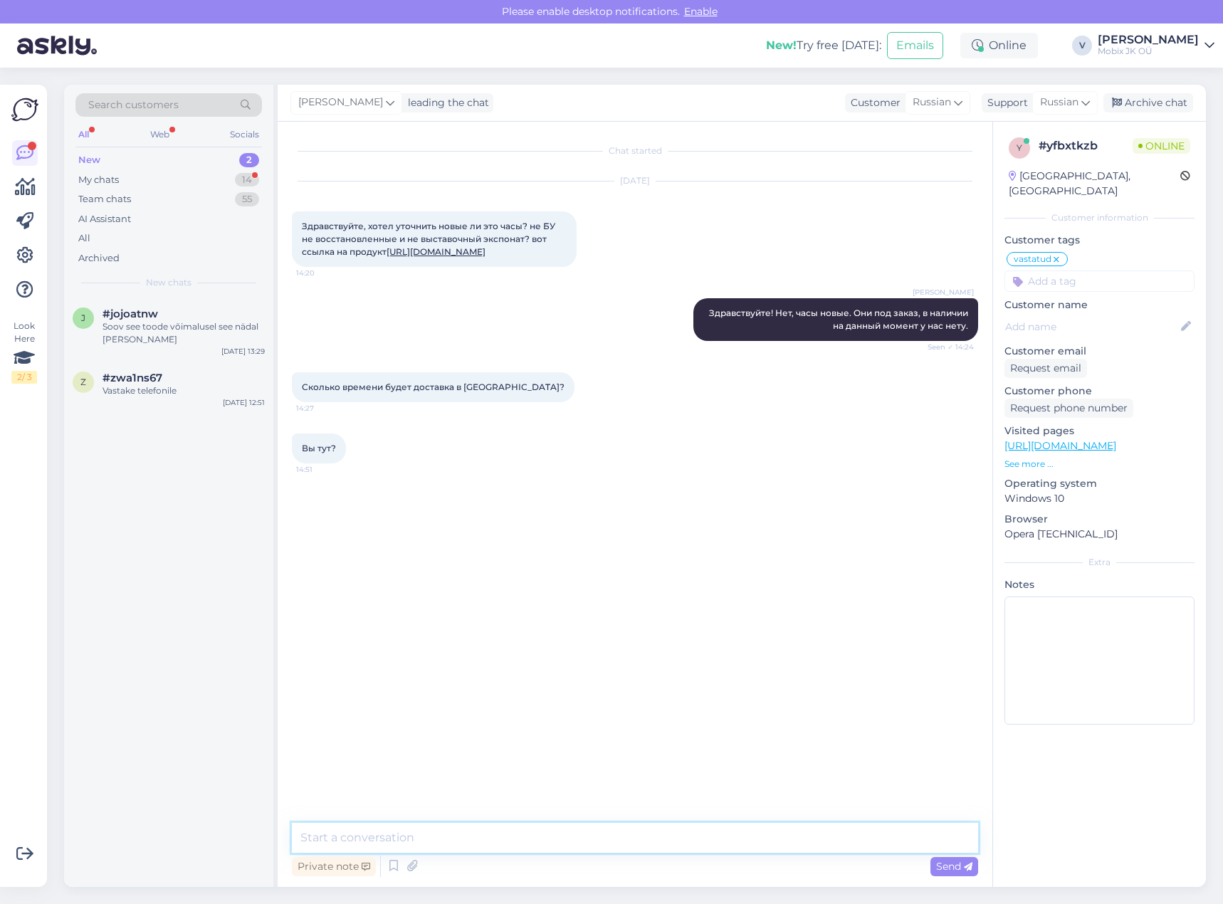
click at [657, 835] on textarea at bounding box center [635, 838] width 686 height 30
click at [684, 830] on textarea at bounding box center [635, 838] width 686 height 30
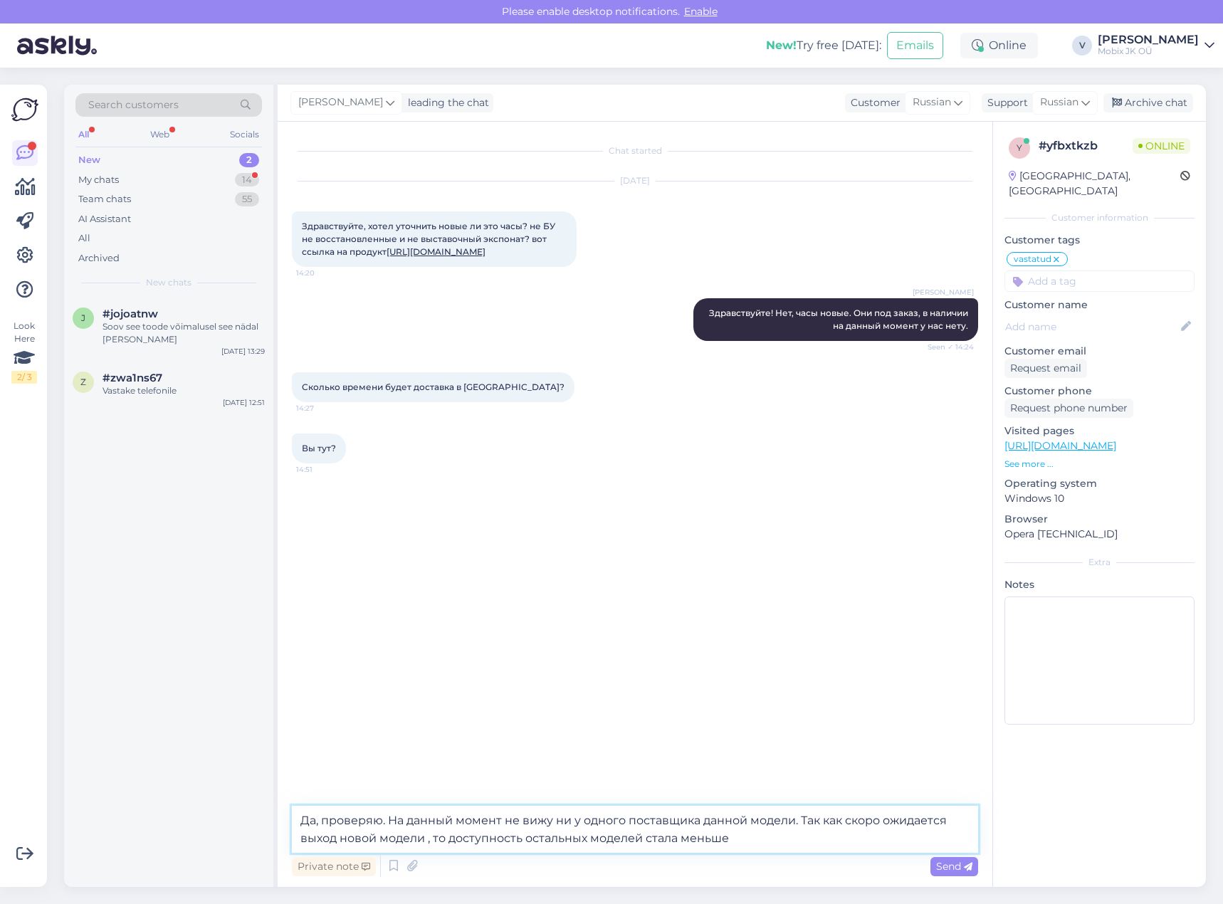
type textarea "Да, проверяю. На данный момент не вижу ни у одного поставщика данной модели. Та…"
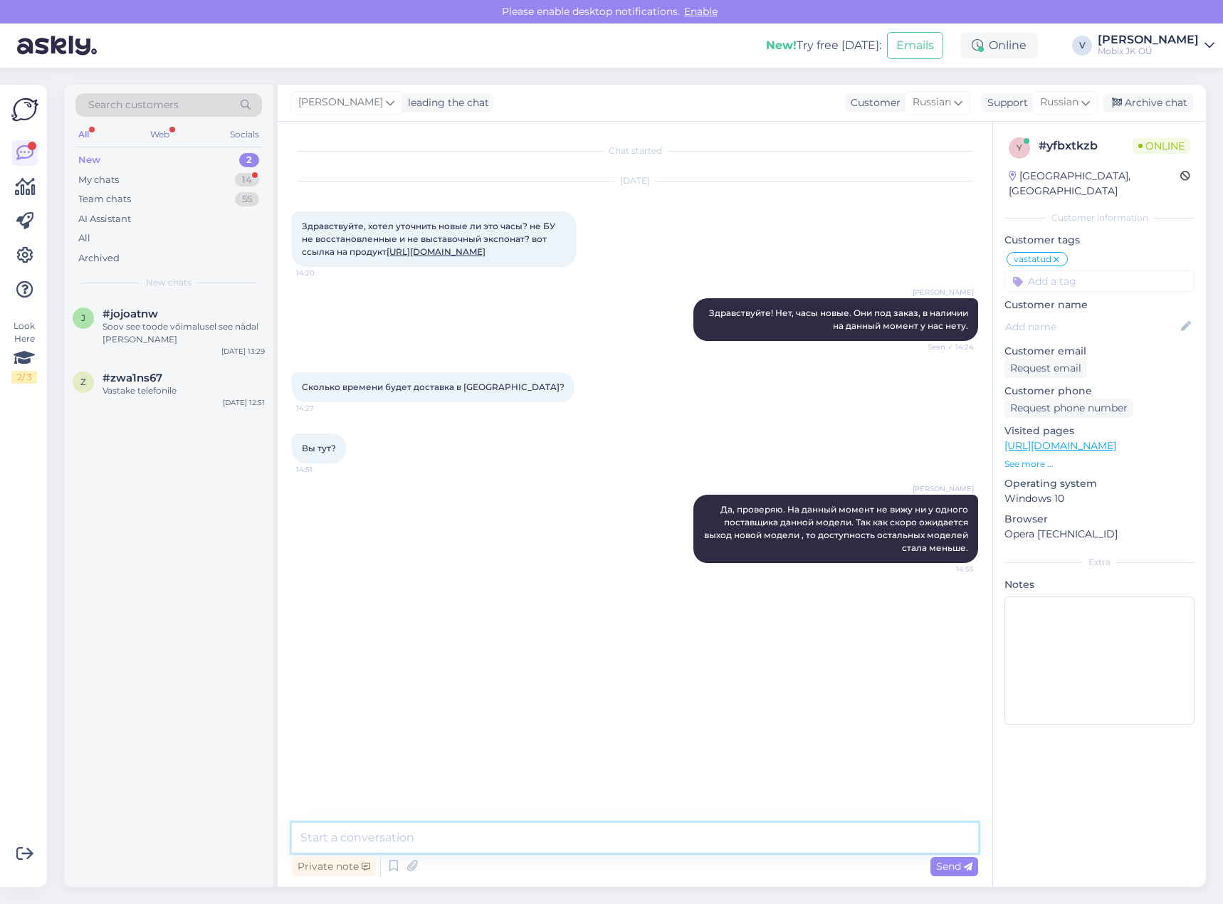
drag, startPoint x: 701, startPoint y: 845, endPoint x: 726, endPoint y: 832, distance: 28.7
click at [711, 841] on textarea at bounding box center [635, 838] width 686 height 30
click at [486, 257] on link "[URL][DOMAIN_NAME]" at bounding box center [436, 251] width 99 height 11
click at [179, 183] on div "My chats 14" at bounding box center [168, 180] width 187 height 20
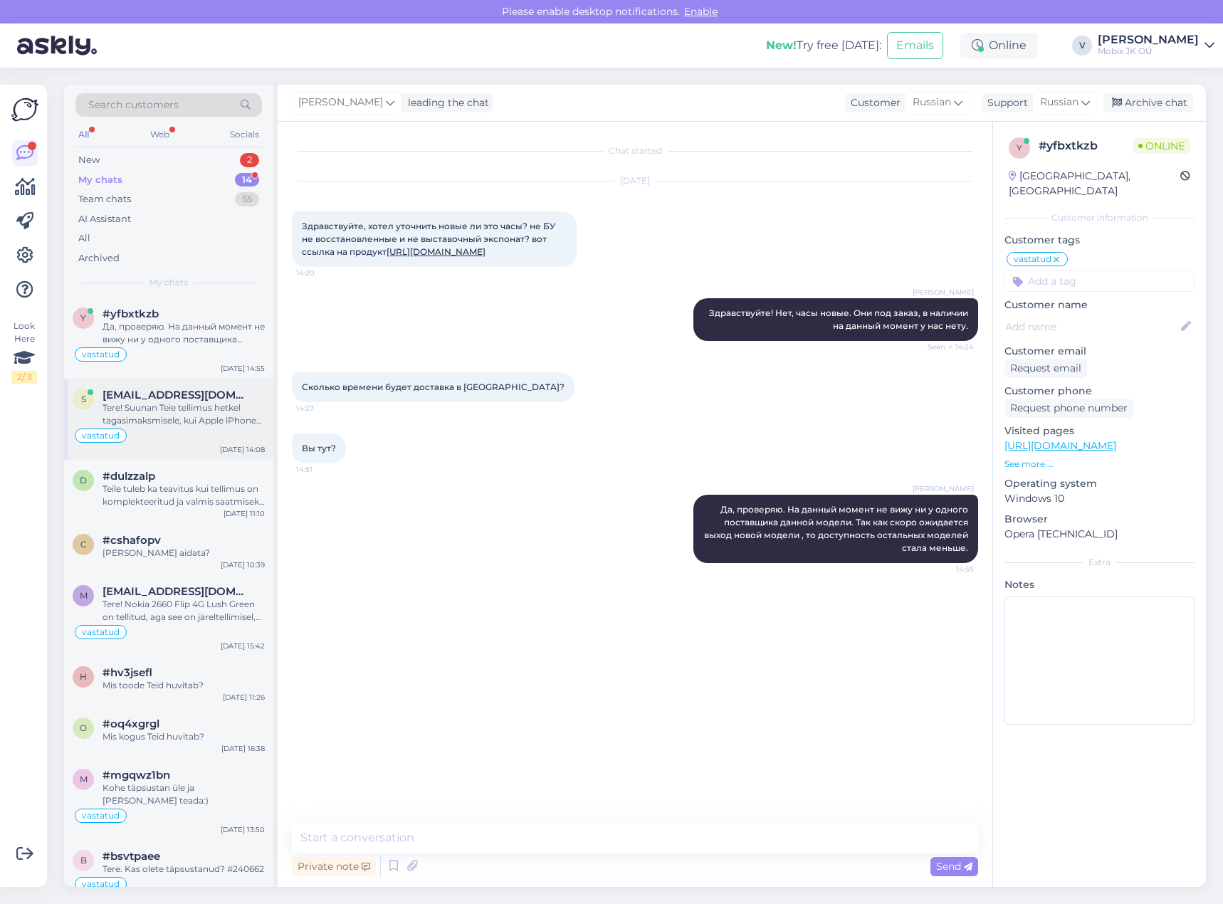
click at [216, 400] on span "[EMAIL_ADDRESS][DOMAIN_NAME]" at bounding box center [177, 395] width 148 height 13
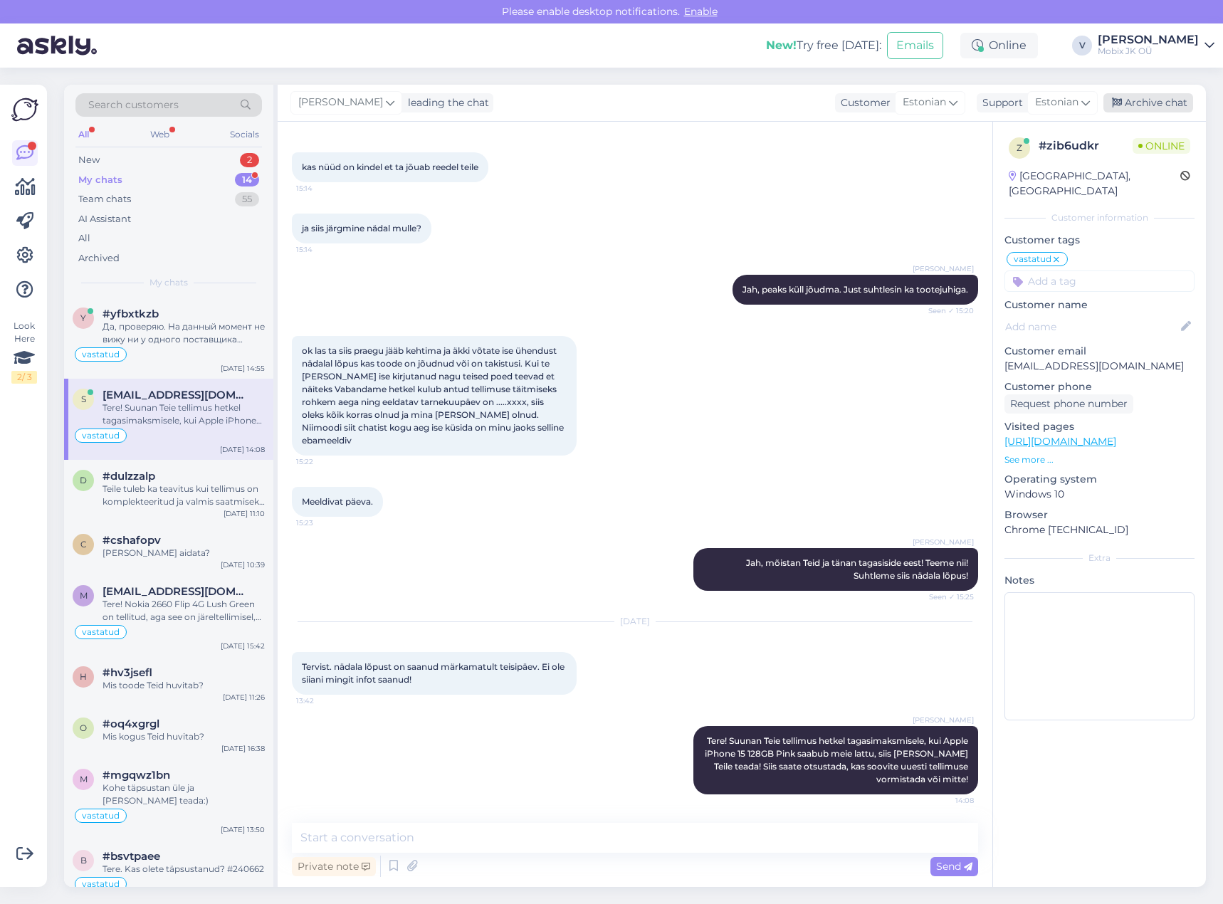
click at [1139, 104] on div "Archive chat" at bounding box center [1149, 102] width 90 height 19
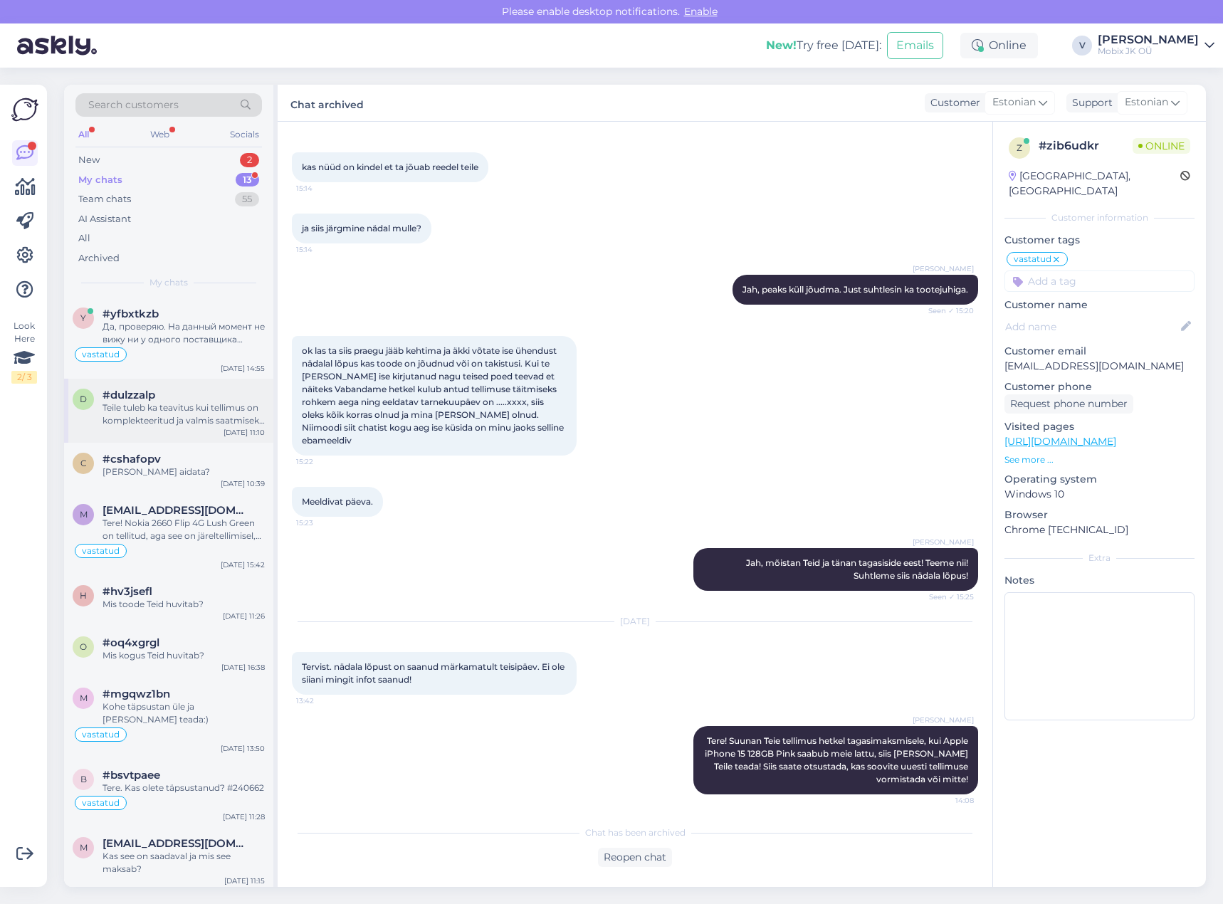
click at [199, 421] on div "Teile tuleb ka teavitus kui tellimus on komplekteeritud ja valmis saatmiseks Te…" at bounding box center [184, 415] width 162 height 26
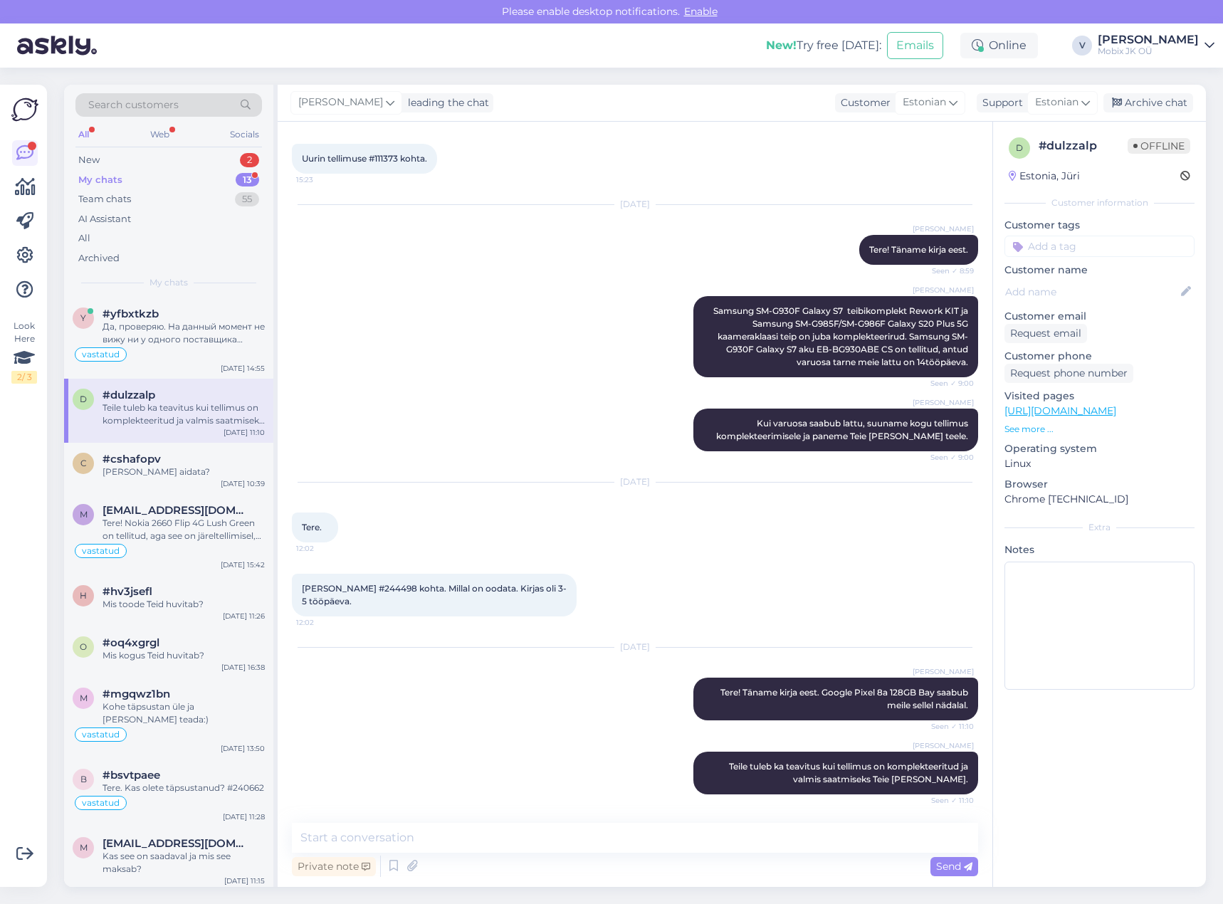
click at [1092, 249] on input at bounding box center [1100, 246] width 190 height 21
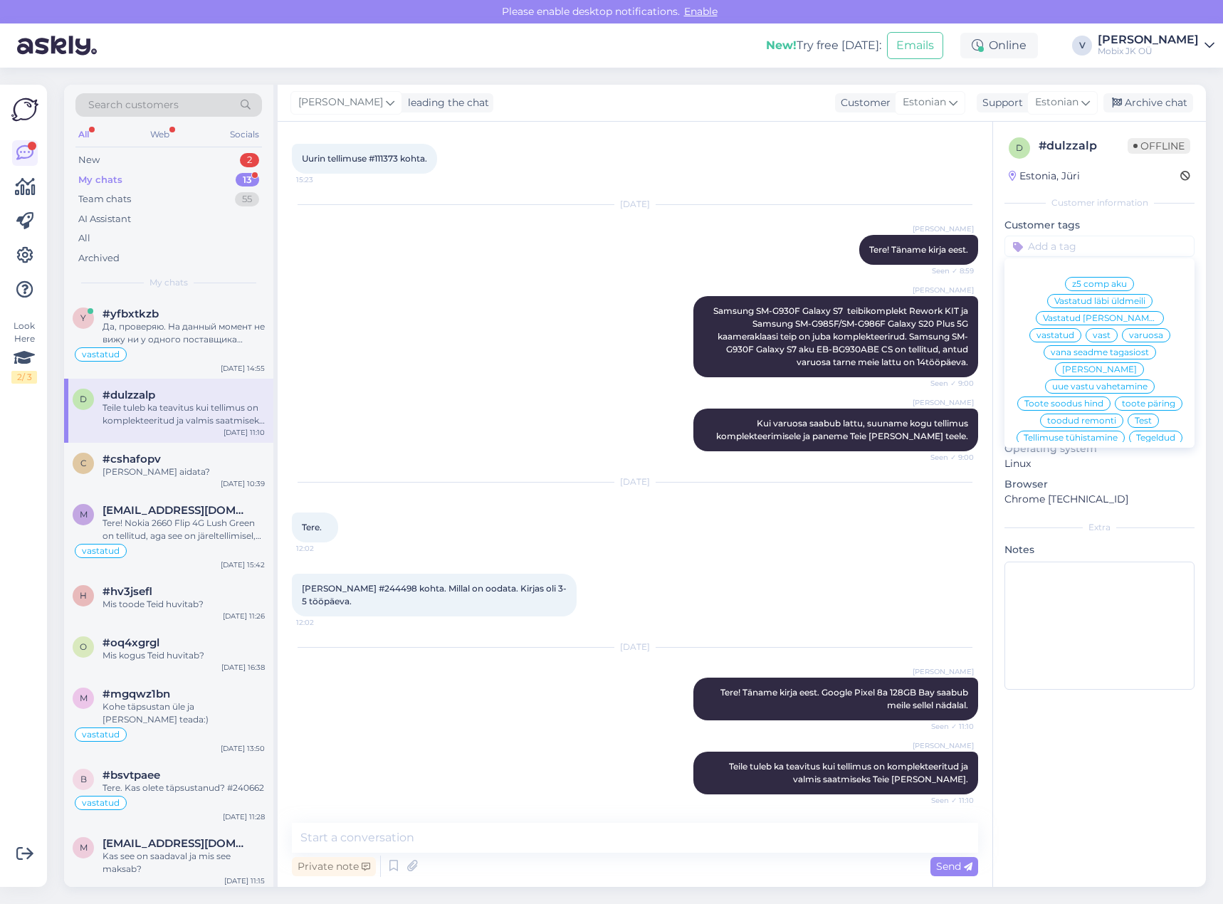
click at [1075, 331] on span "vastatud" at bounding box center [1056, 335] width 38 height 9
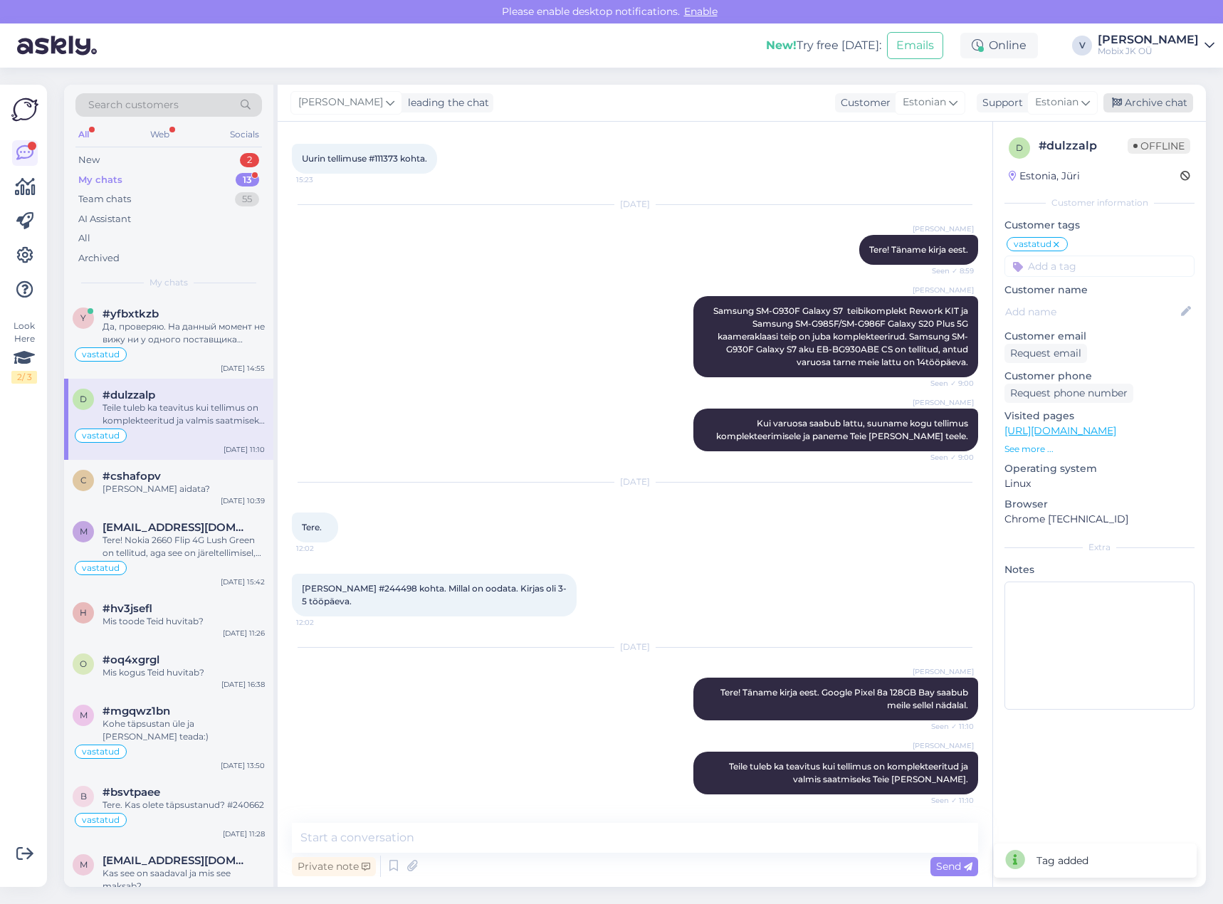
click at [1142, 108] on div "Archive chat" at bounding box center [1149, 102] width 90 height 19
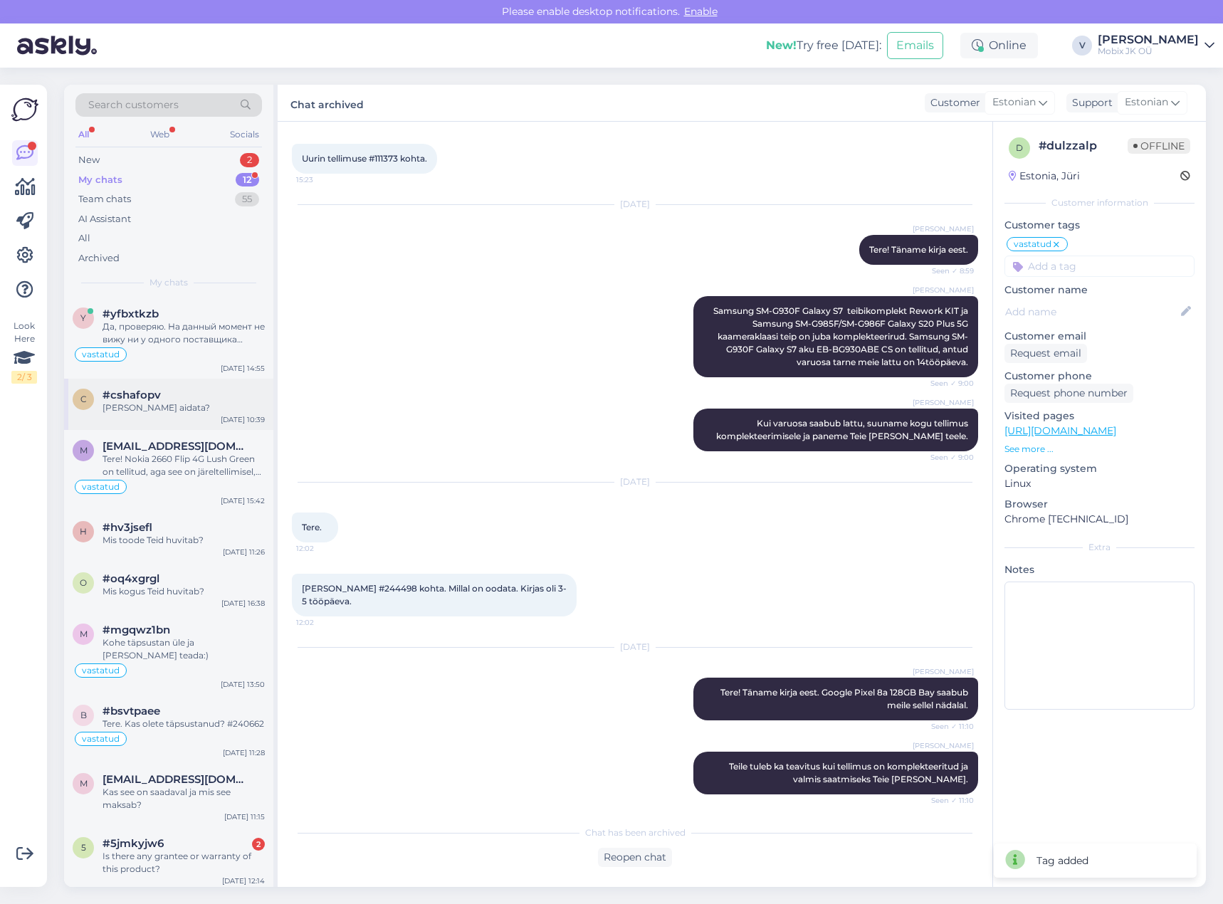
click at [174, 417] on div "c #cshafopv [PERSON_NAME] aidata? [DATE] 10:39" at bounding box center [168, 404] width 209 height 51
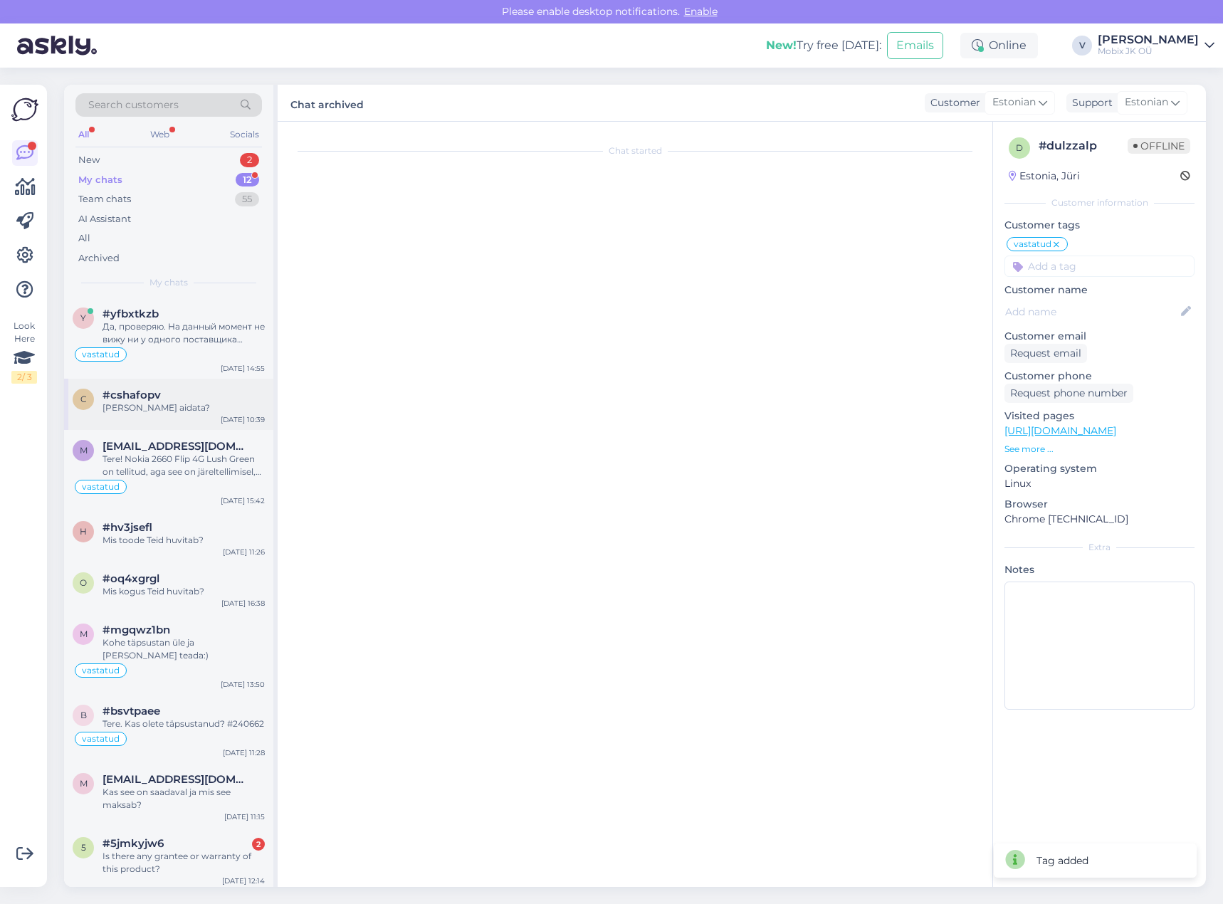
scroll to position [0, 0]
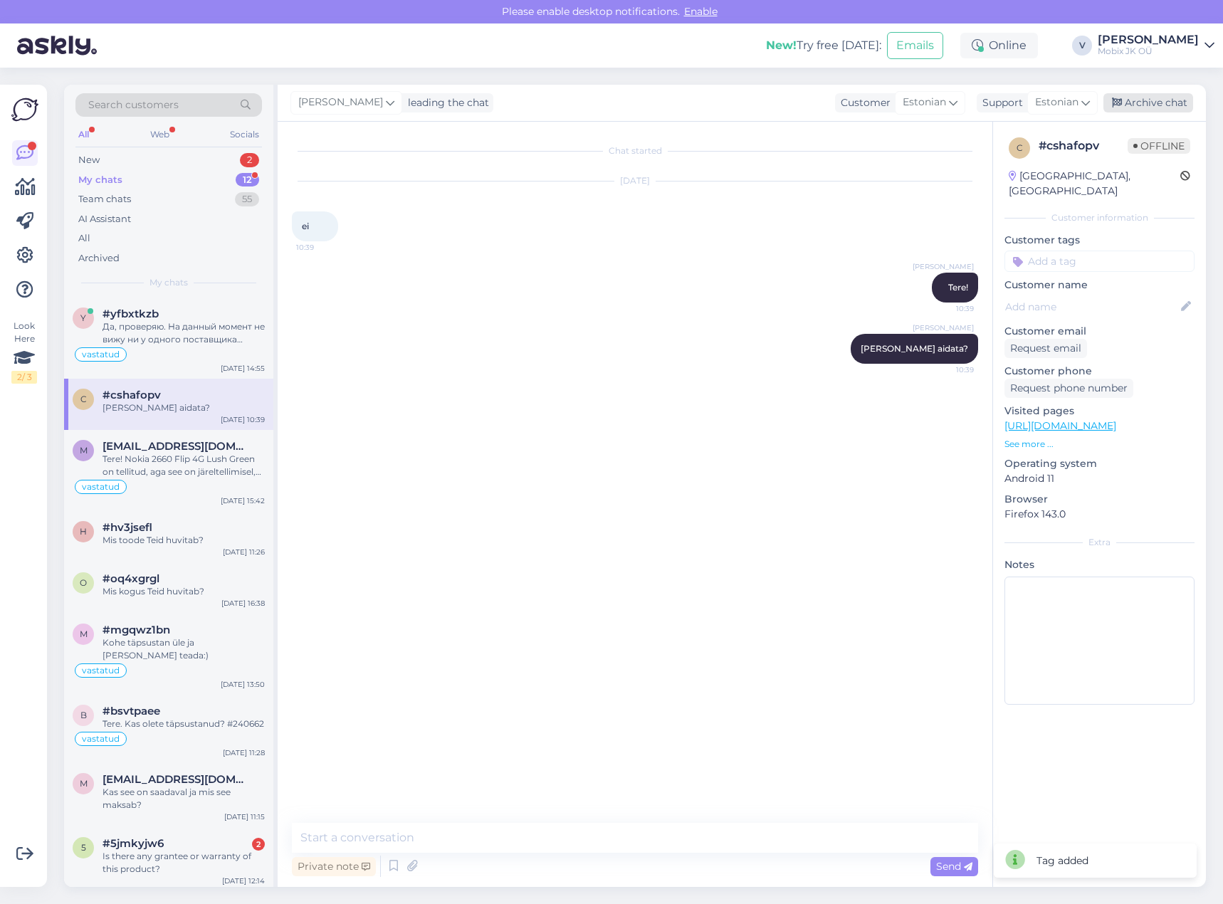
click at [1147, 105] on div "Archive chat" at bounding box center [1149, 102] width 90 height 19
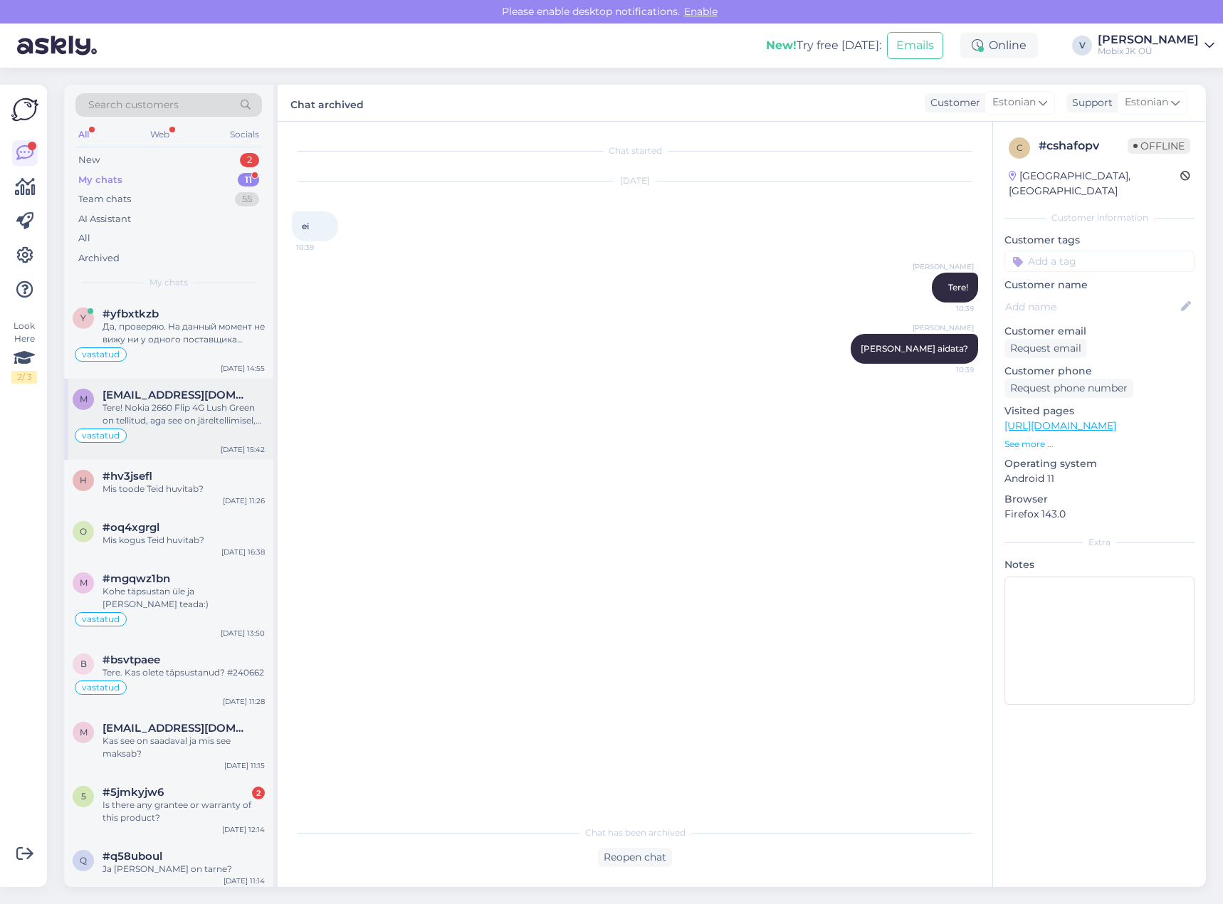
click at [228, 415] on div "Tere! Nokia 2660 Flip 4G Lush Green on tellitud, aga see on järeltellimisel, ku…" at bounding box center [184, 415] width 162 height 26
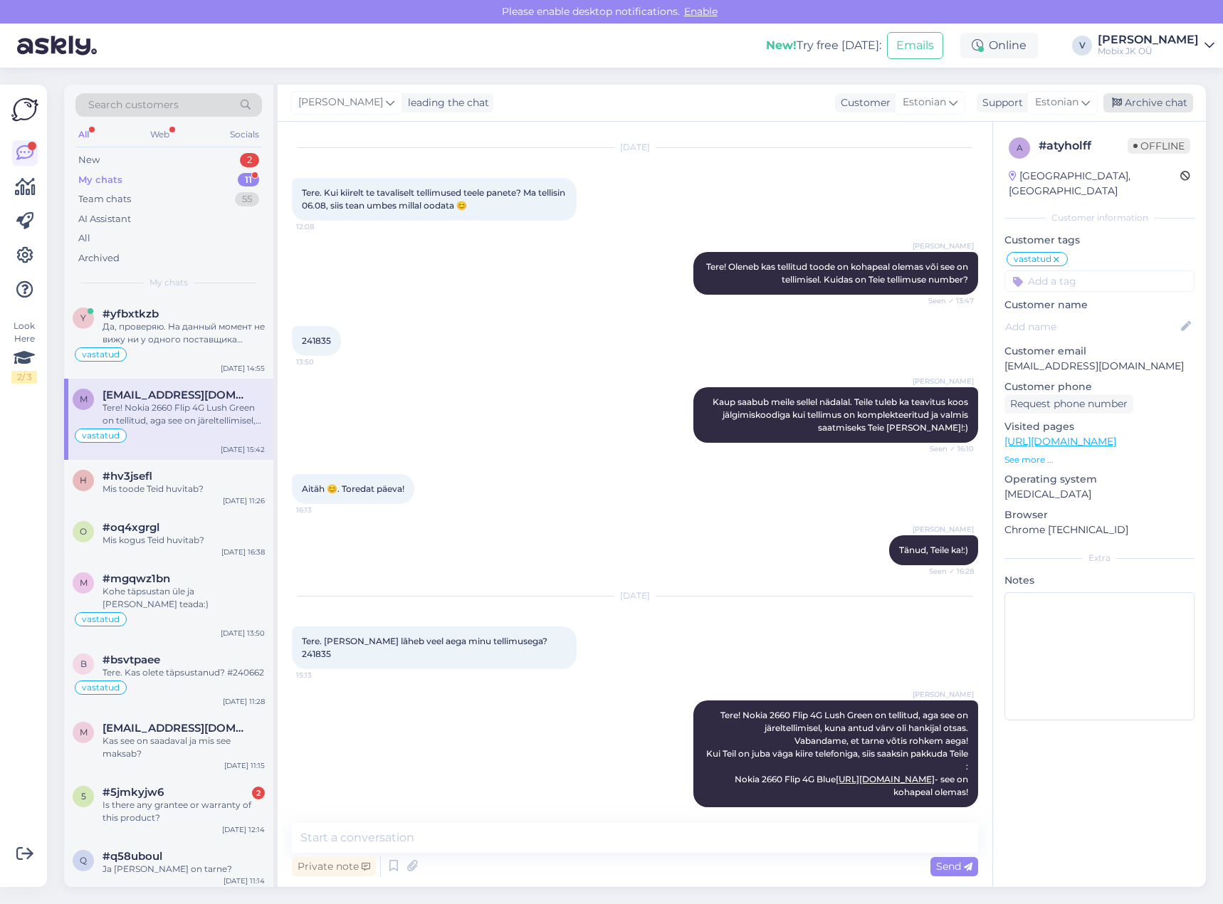
click at [1169, 100] on div "Archive chat" at bounding box center [1149, 102] width 90 height 19
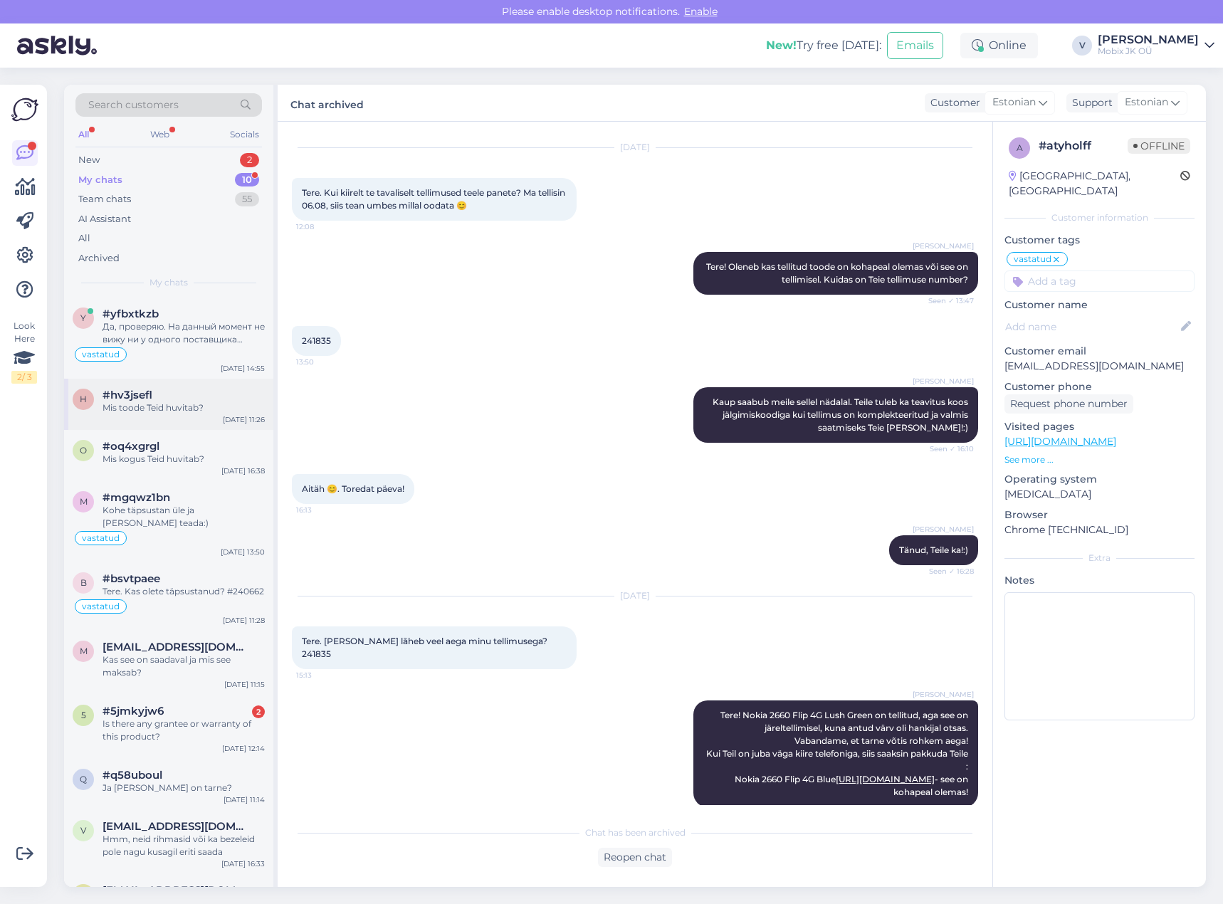
click at [229, 422] on div "[DATE] 11:26" at bounding box center [244, 419] width 42 height 11
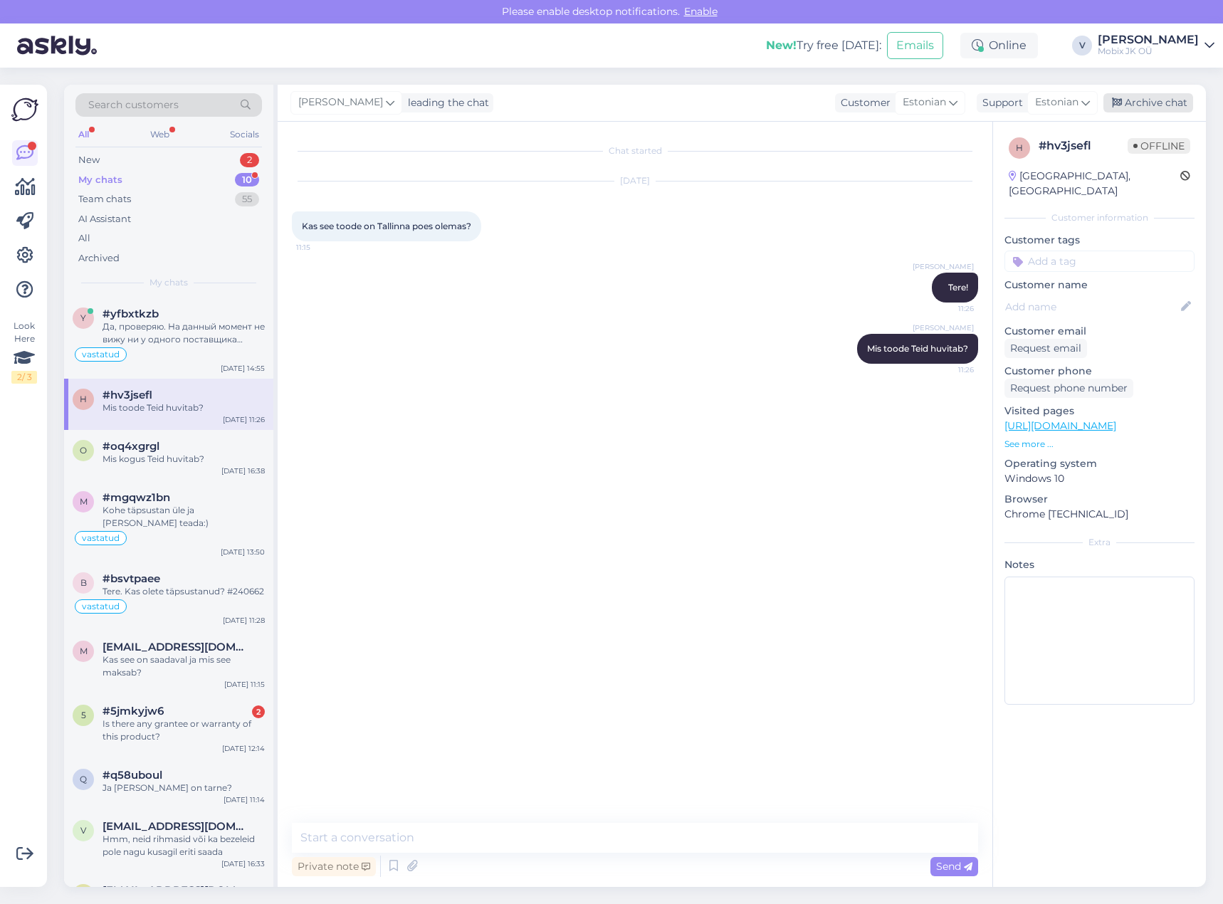
click at [1176, 108] on div "Archive chat" at bounding box center [1149, 102] width 90 height 19
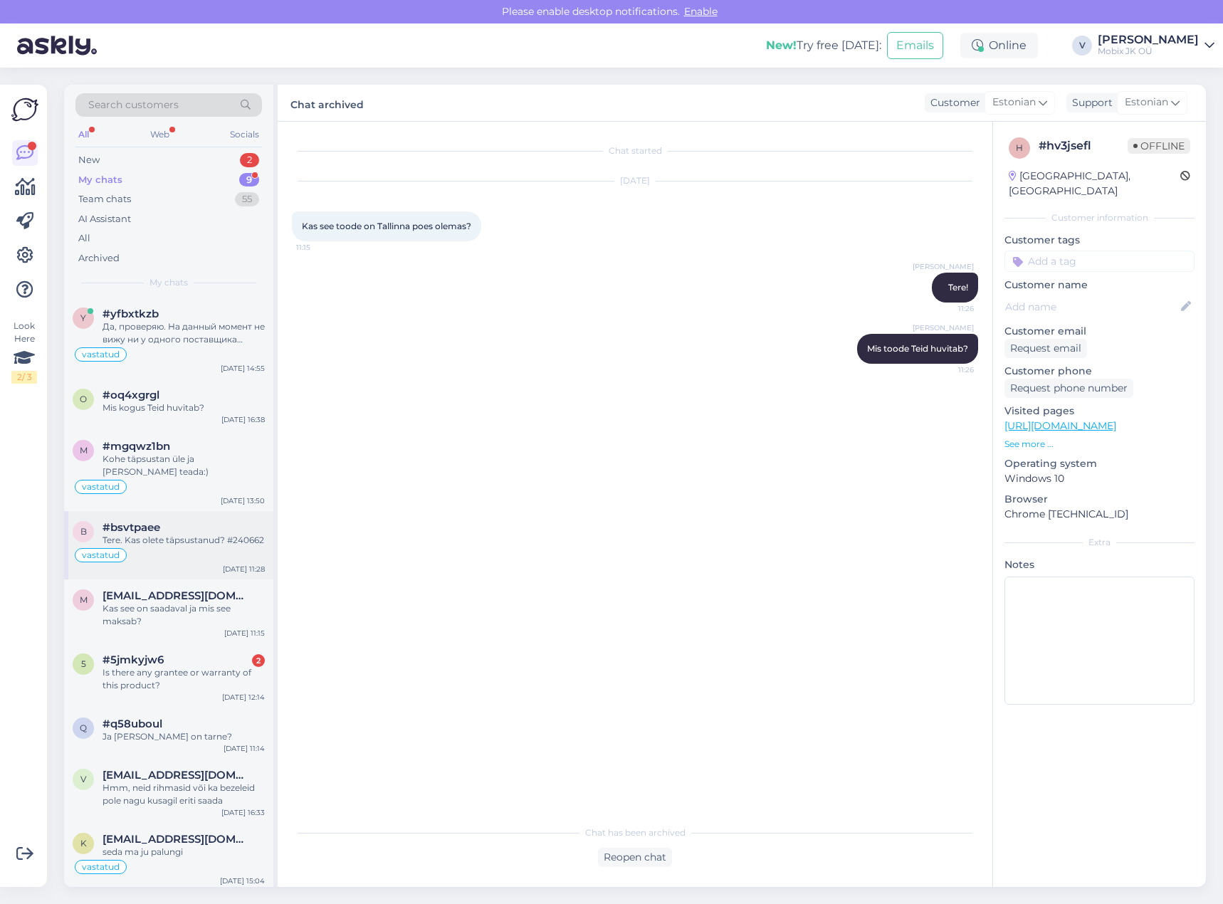
click at [216, 534] on div "Tere. Kas olete täpsustanud? #240662" at bounding box center [184, 540] width 162 height 13
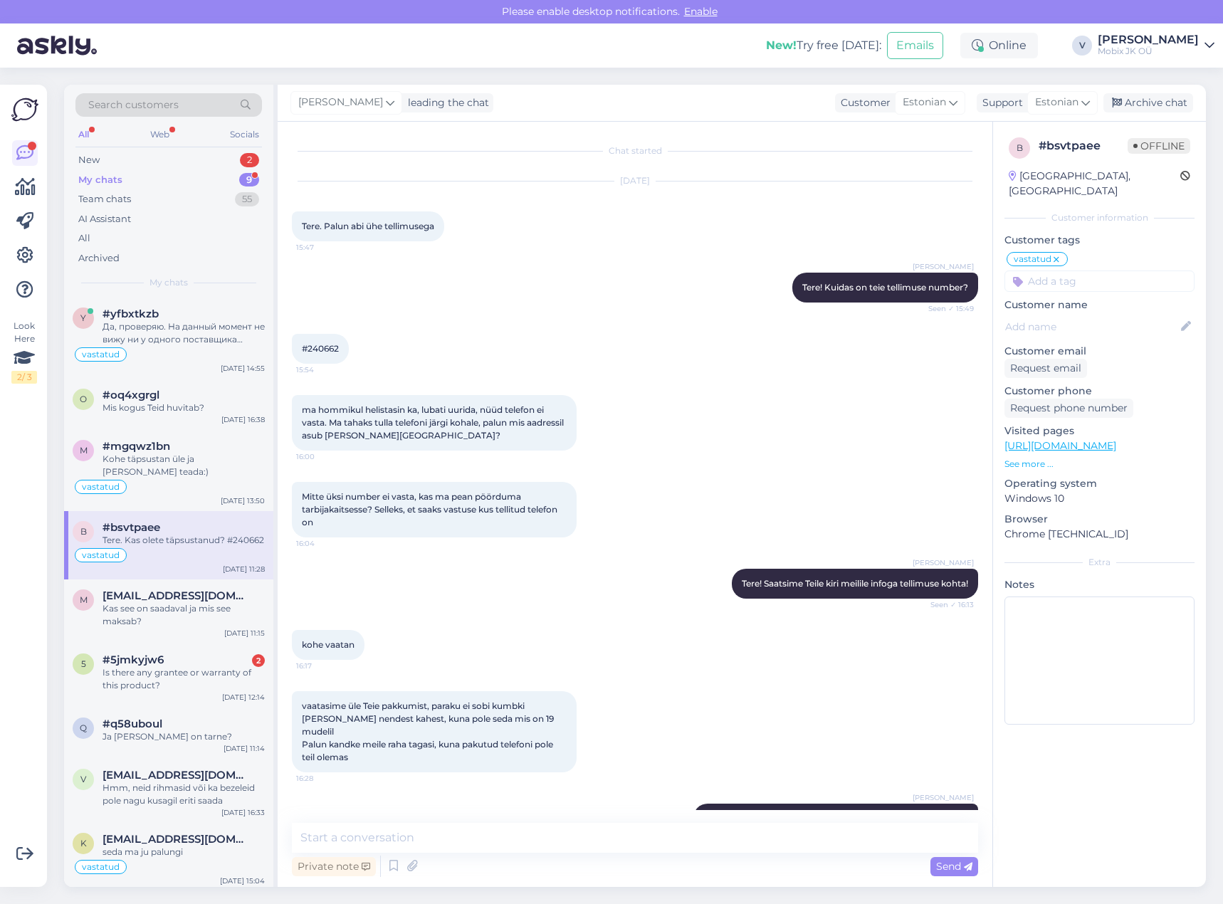
scroll to position [864, 0]
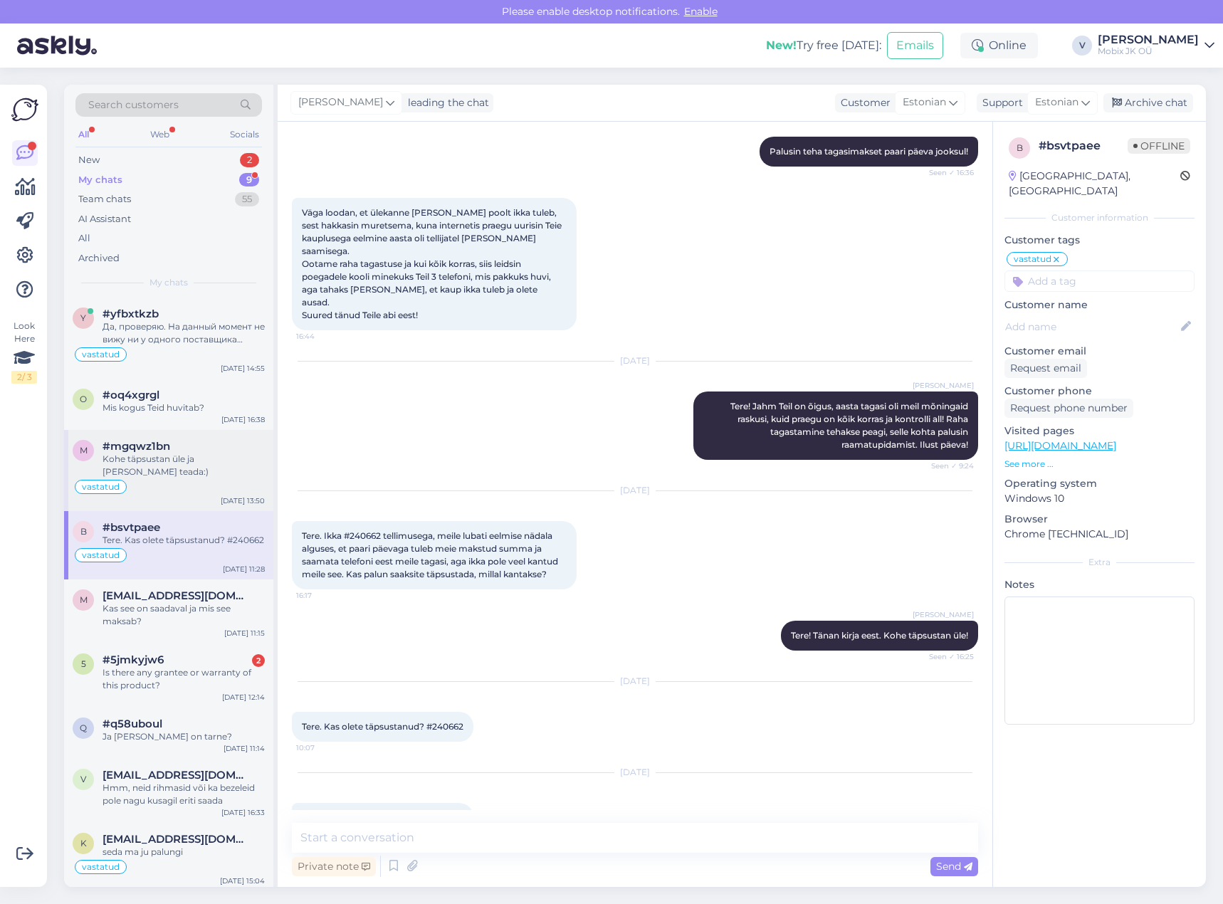
click at [204, 481] on div "vastatud" at bounding box center [169, 487] width 192 height 17
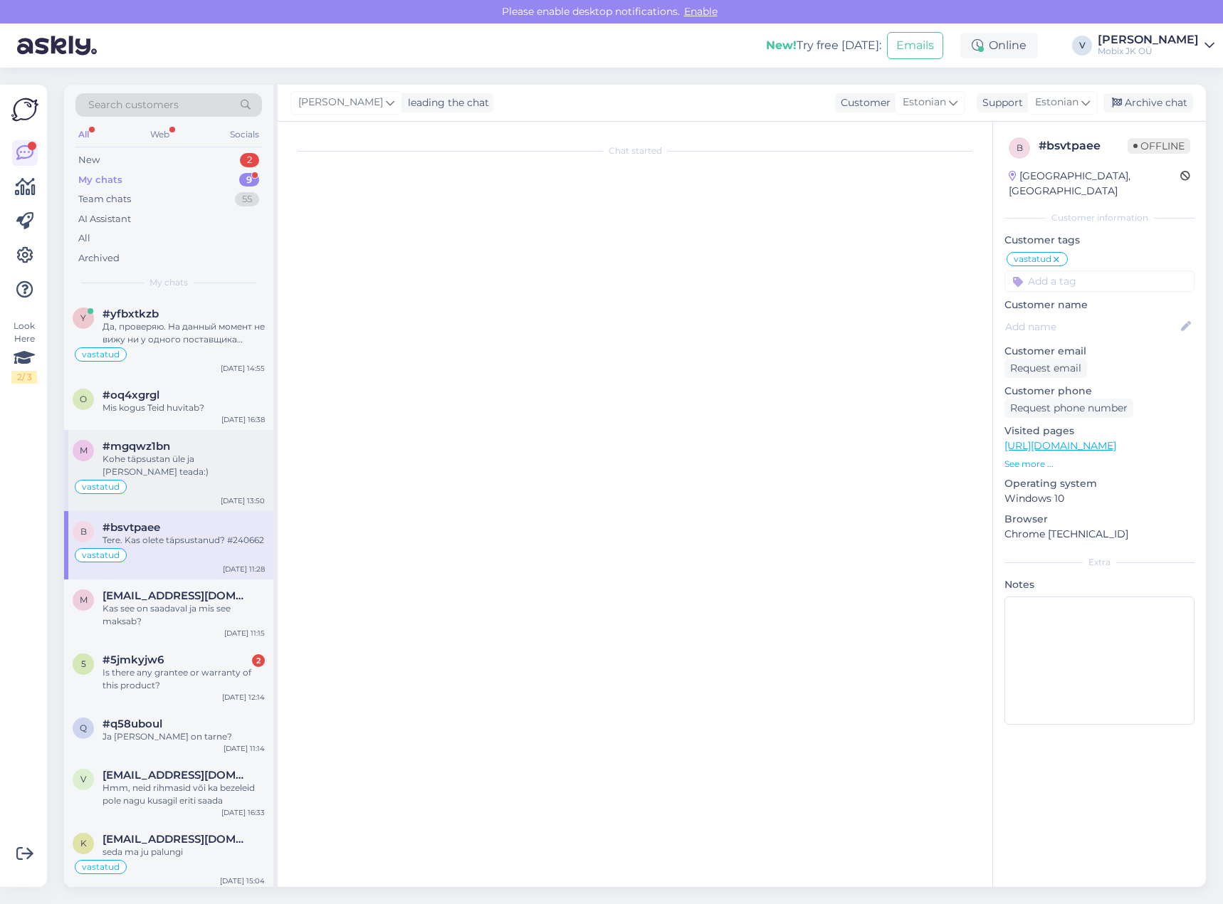
scroll to position [0, 0]
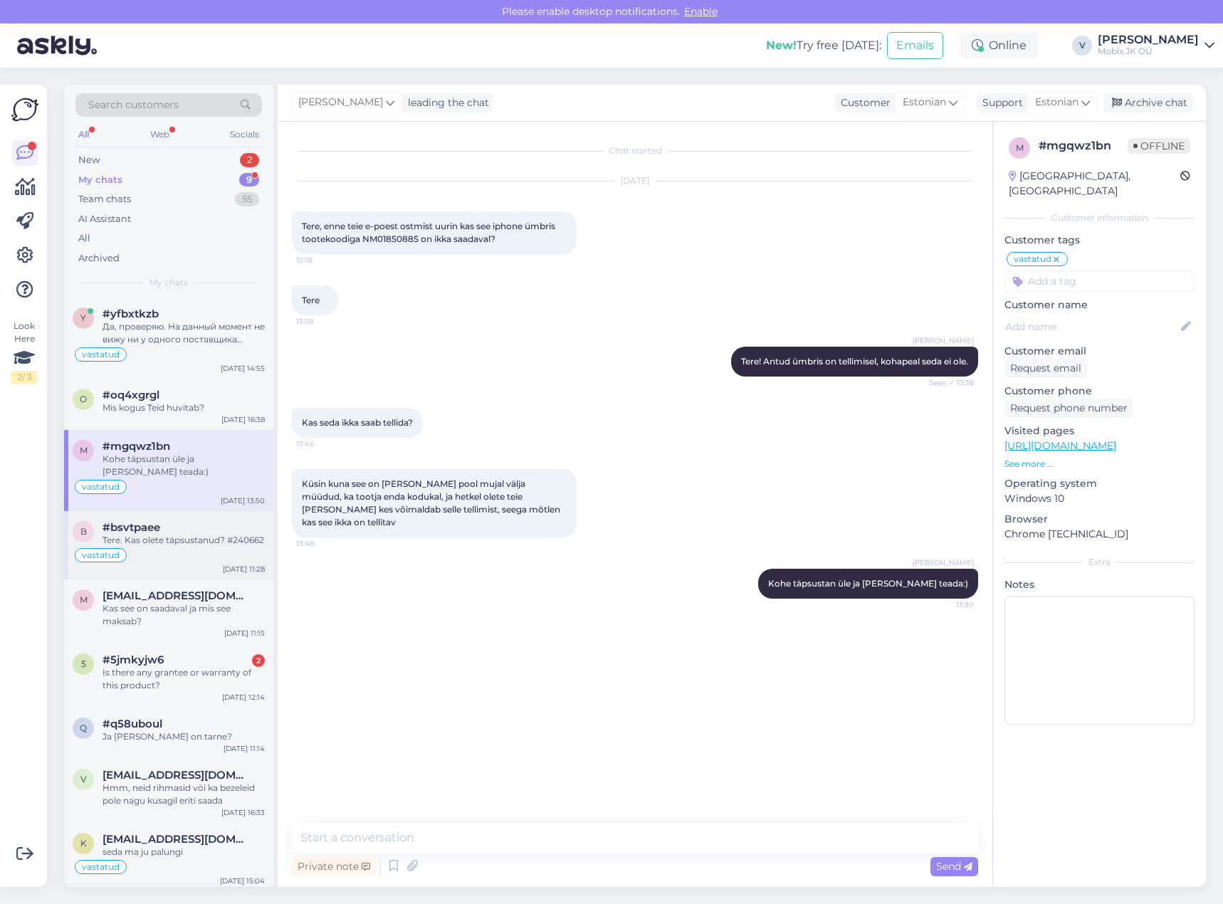
click at [200, 521] on div "#bsvtpaee" at bounding box center [184, 527] width 162 height 13
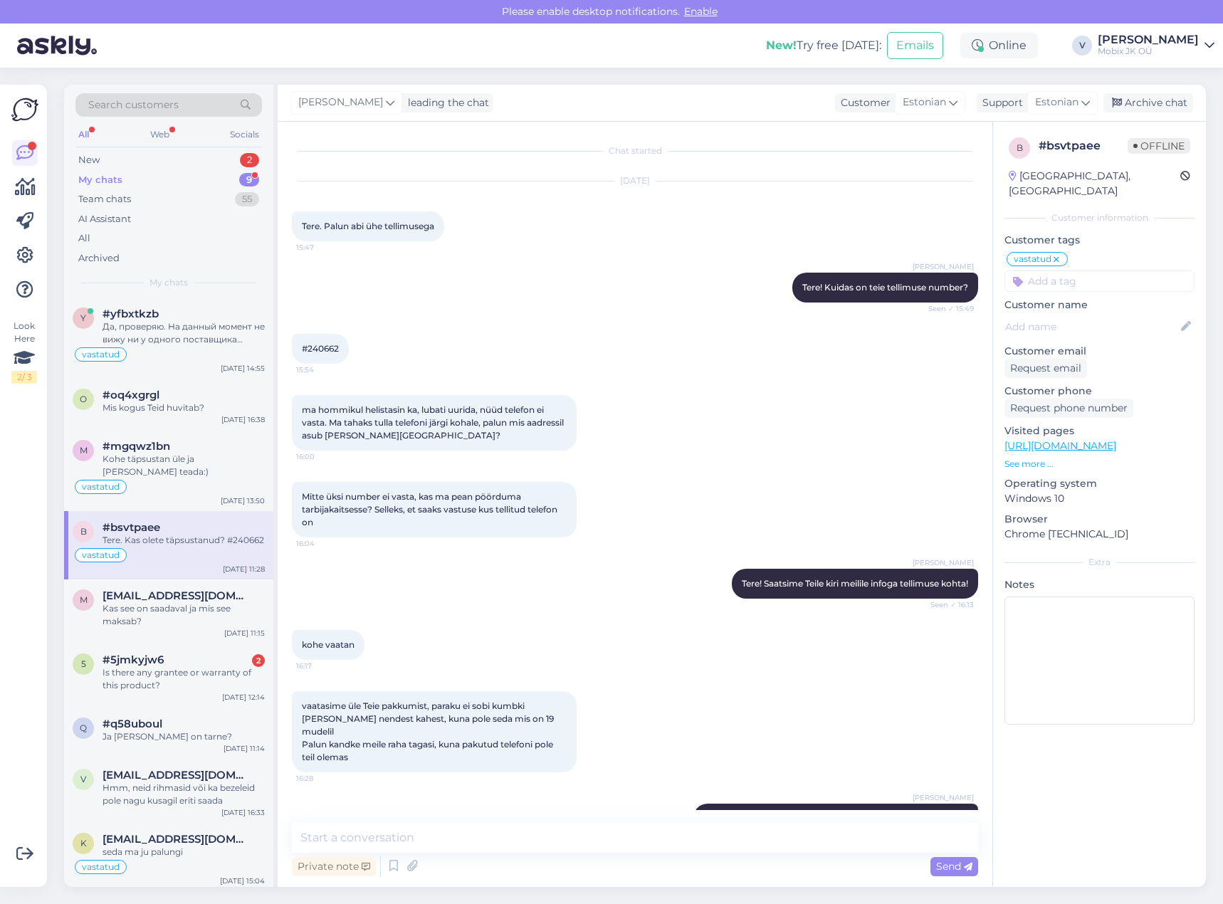
scroll to position [864, 0]
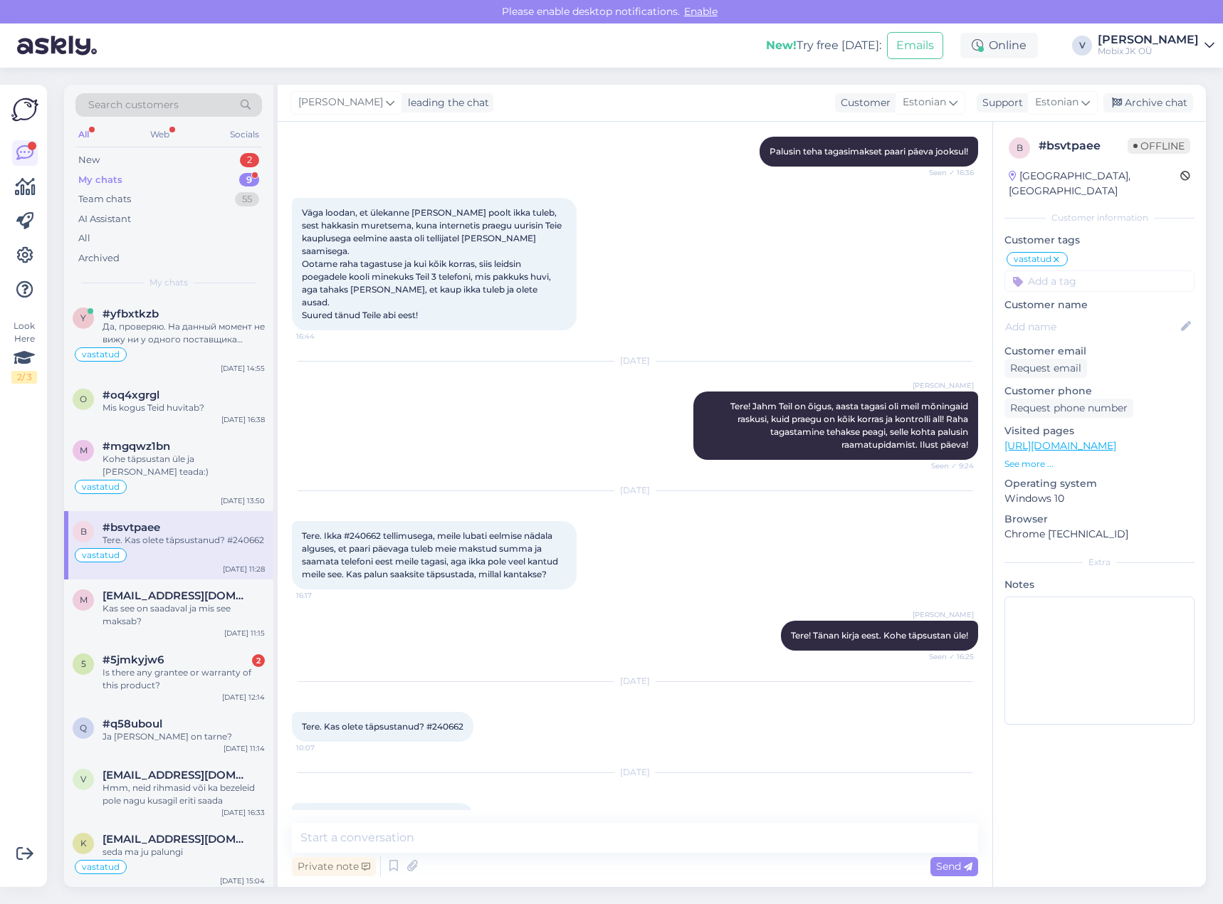
drag, startPoint x: 434, startPoint y: 775, endPoint x: 475, endPoint y: 768, distance: 42.0
click at [474, 803] on div "Tere. Kas olete täpsustanud? #240662 11:28" at bounding box center [383, 818] width 182 height 30
copy div "240662 11:28"
click at [1102, 271] on input at bounding box center [1100, 281] width 190 height 21
type input "tü"
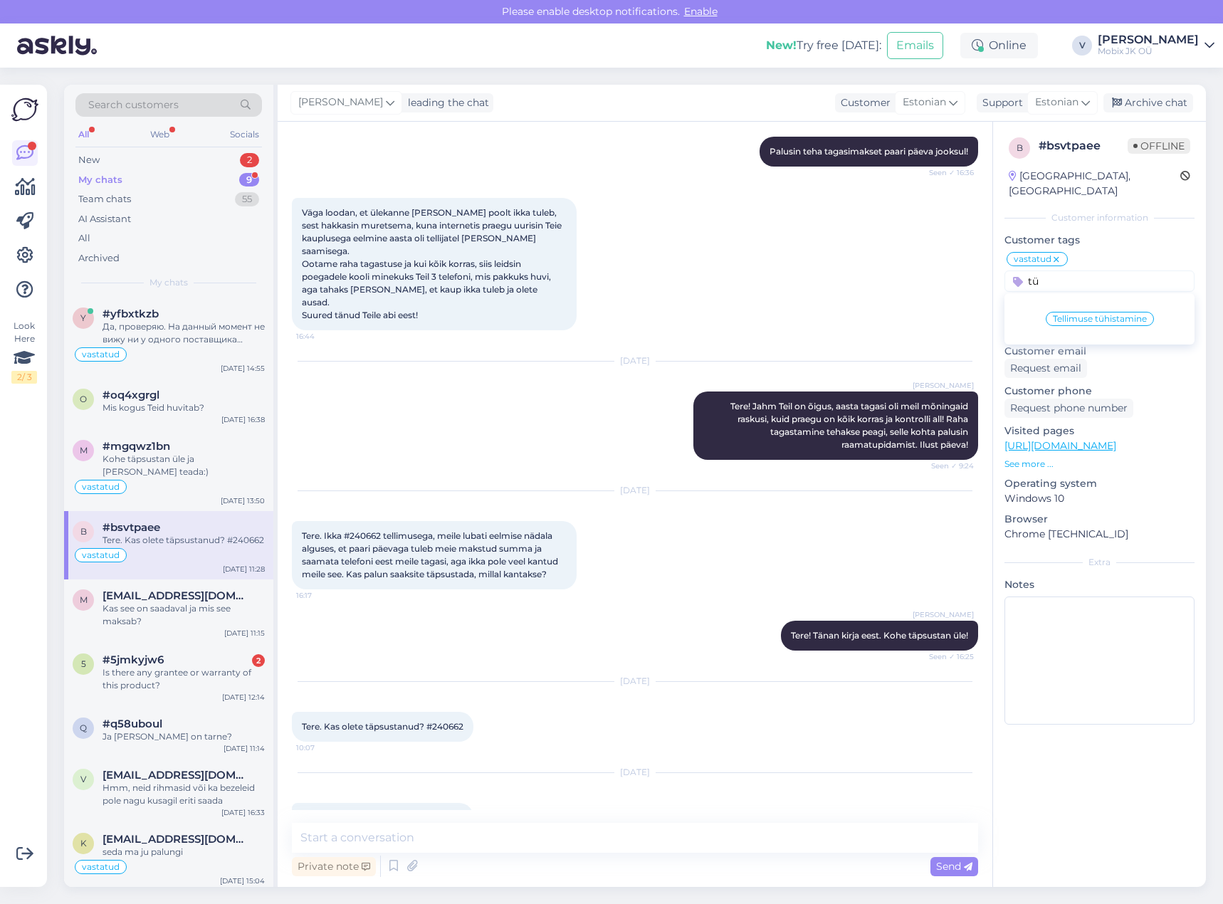
click at [1109, 312] on div "Tellimuse tühistamine" at bounding box center [1100, 319] width 108 height 14
click at [1131, 100] on div "Archive chat" at bounding box center [1149, 102] width 90 height 19
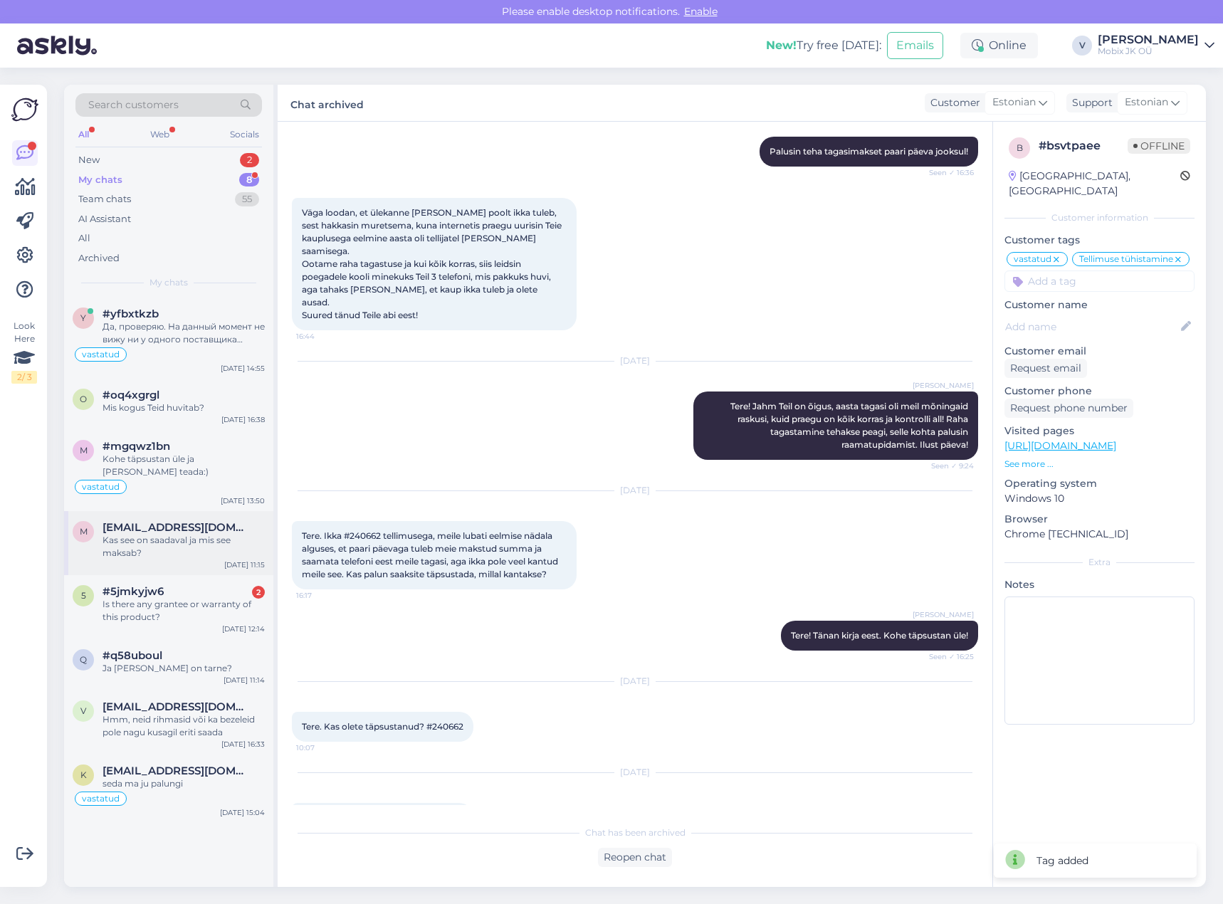
click at [169, 534] on div "Kas see on saadaval ja mis see maksab?" at bounding box center [184, 547] width 162 height 26
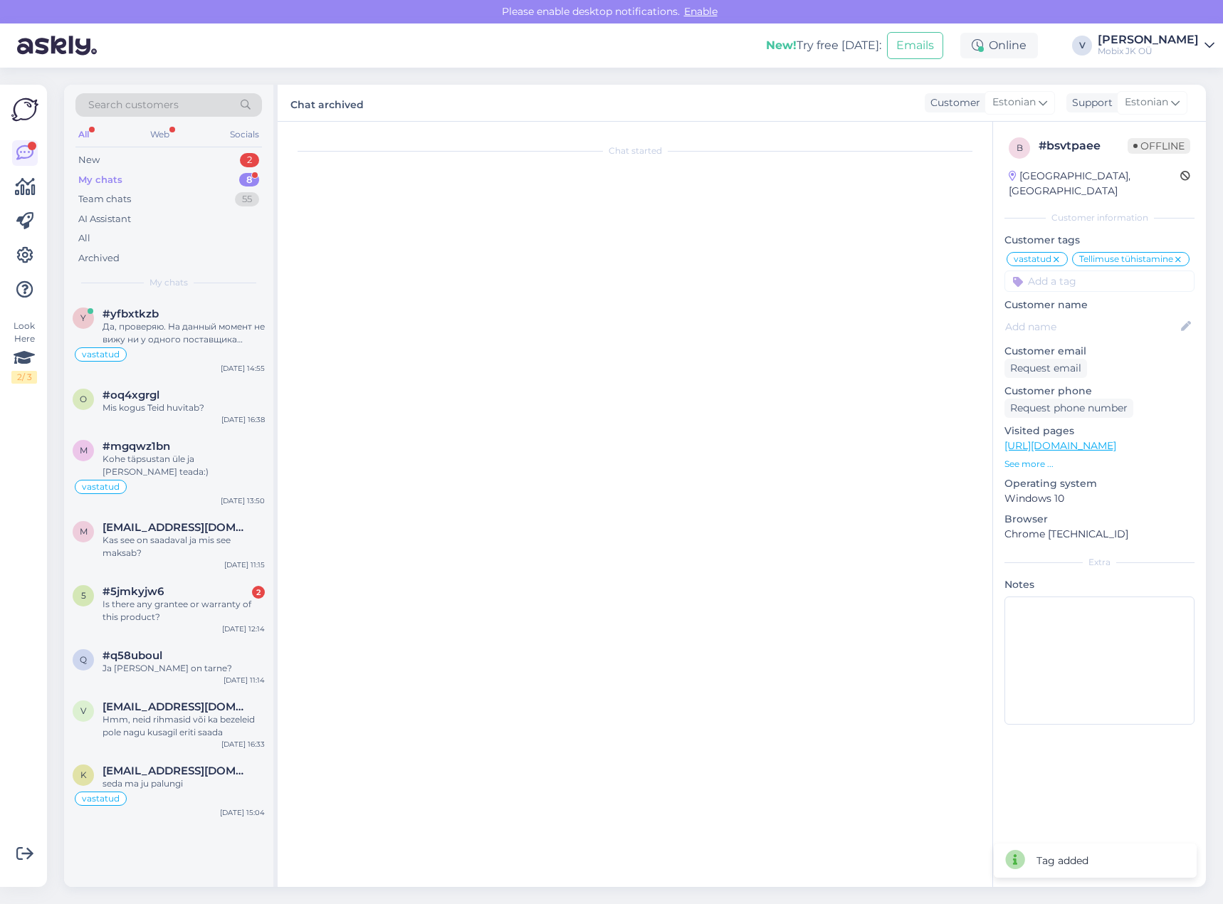
scroll to position [0, 0]
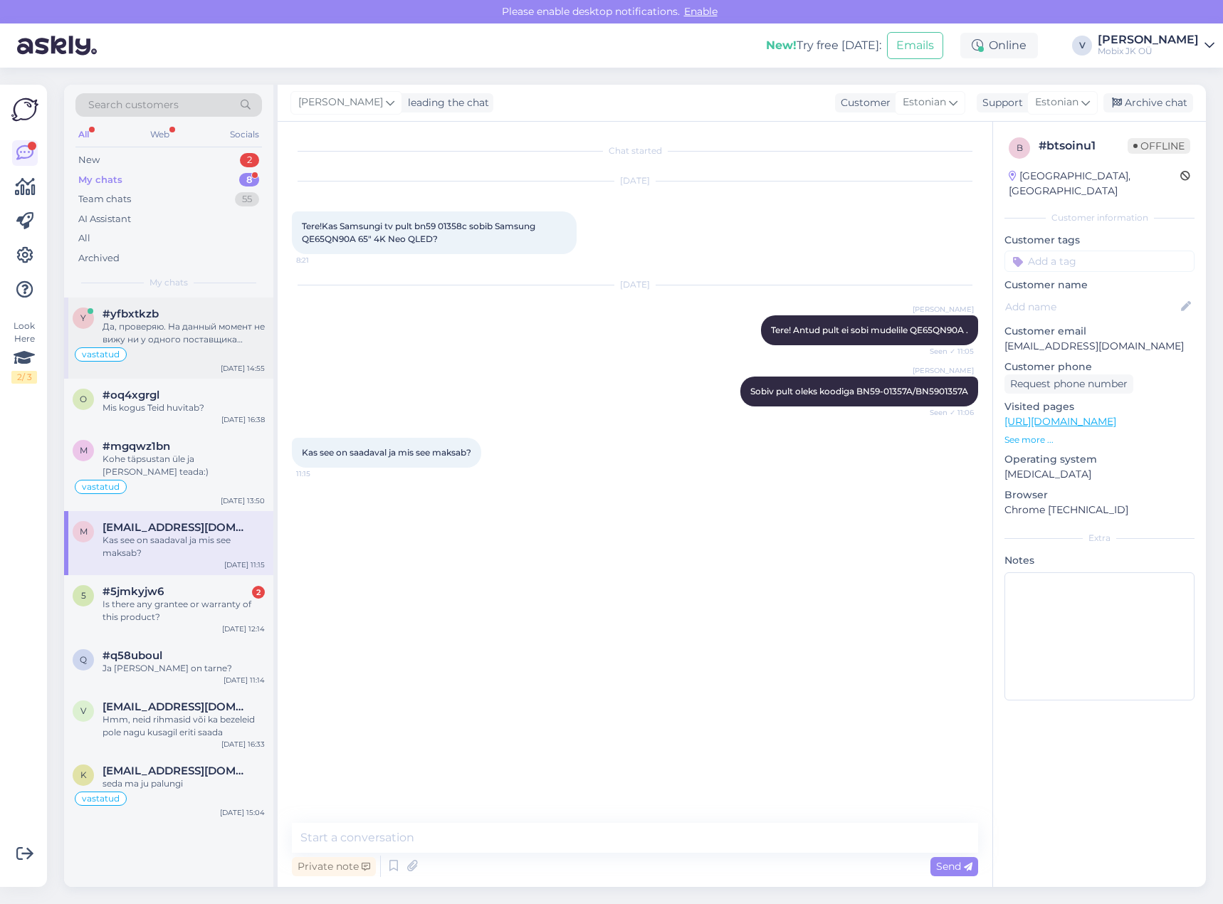
click at [182, 325] on div "Да, проверяю. На данный момент не вижу ни у одного поставщика данной модели. Та…" at bounding box center [184, 333] width 162 height 26
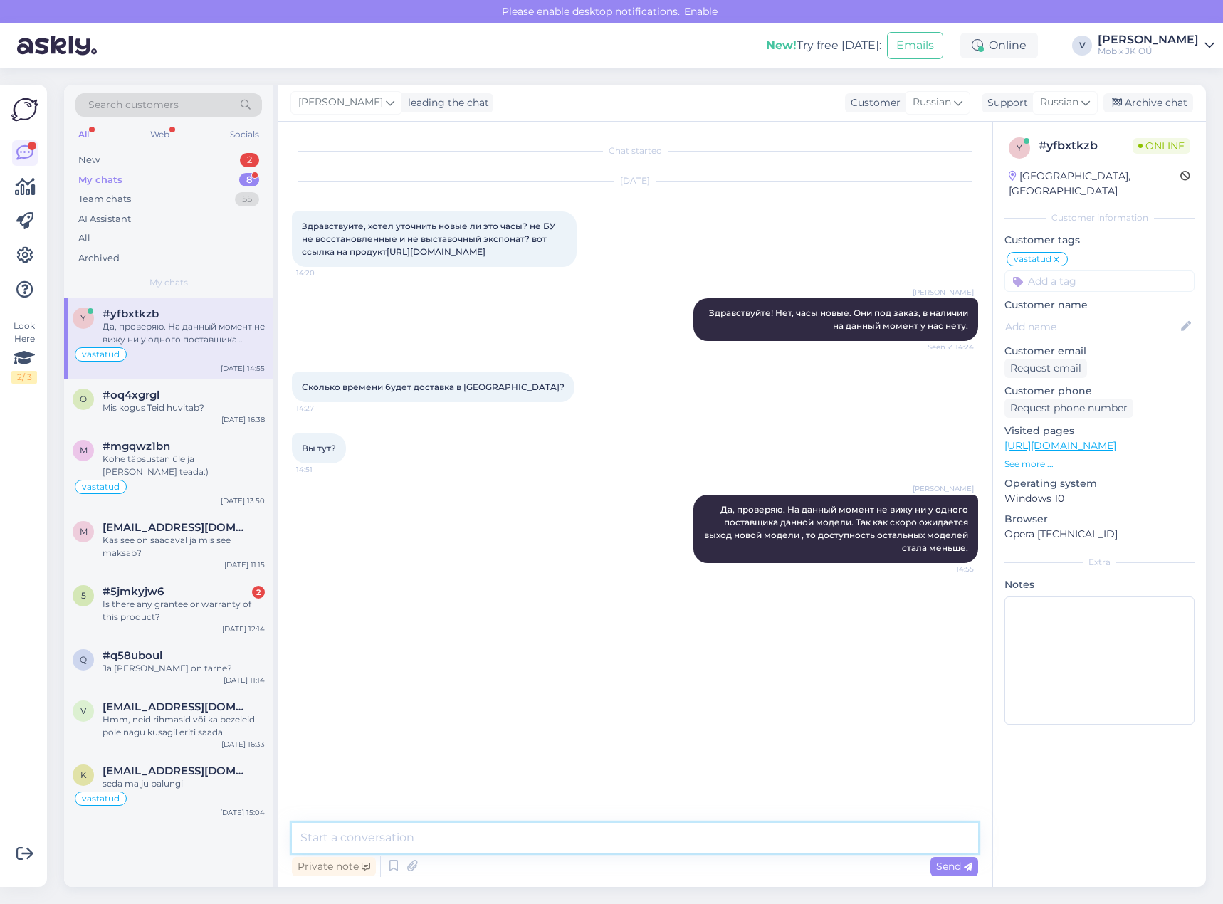
click at [712, 832] on textarea at bounding box center [635, 838] width 686 height 30
paste textarea "Apple Watch Series 10 GPS 42mm Jet Black Aluminum Case with Black Sport Band- S…"
type textarea "Пока что вижу, что у поставщика доступен по такой же цене 399€ Apple Watch Seri…"
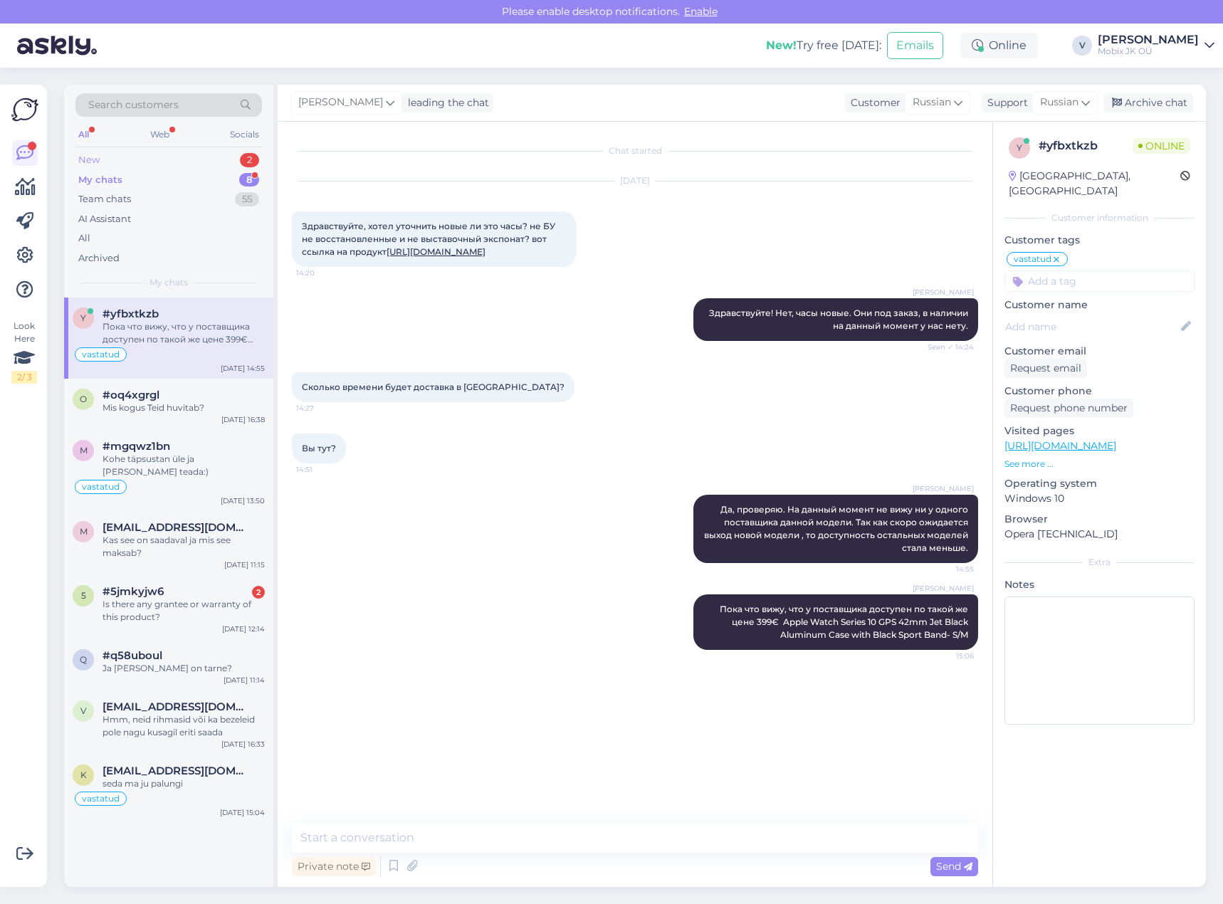
drag, startPoint x: 234, startPoint y: 154, endPoint x: 256, endPoint y: 161, distance: 23.2
click at [234, 154] on div "New 2" at bounding box center [168, 160] width 187 height 20
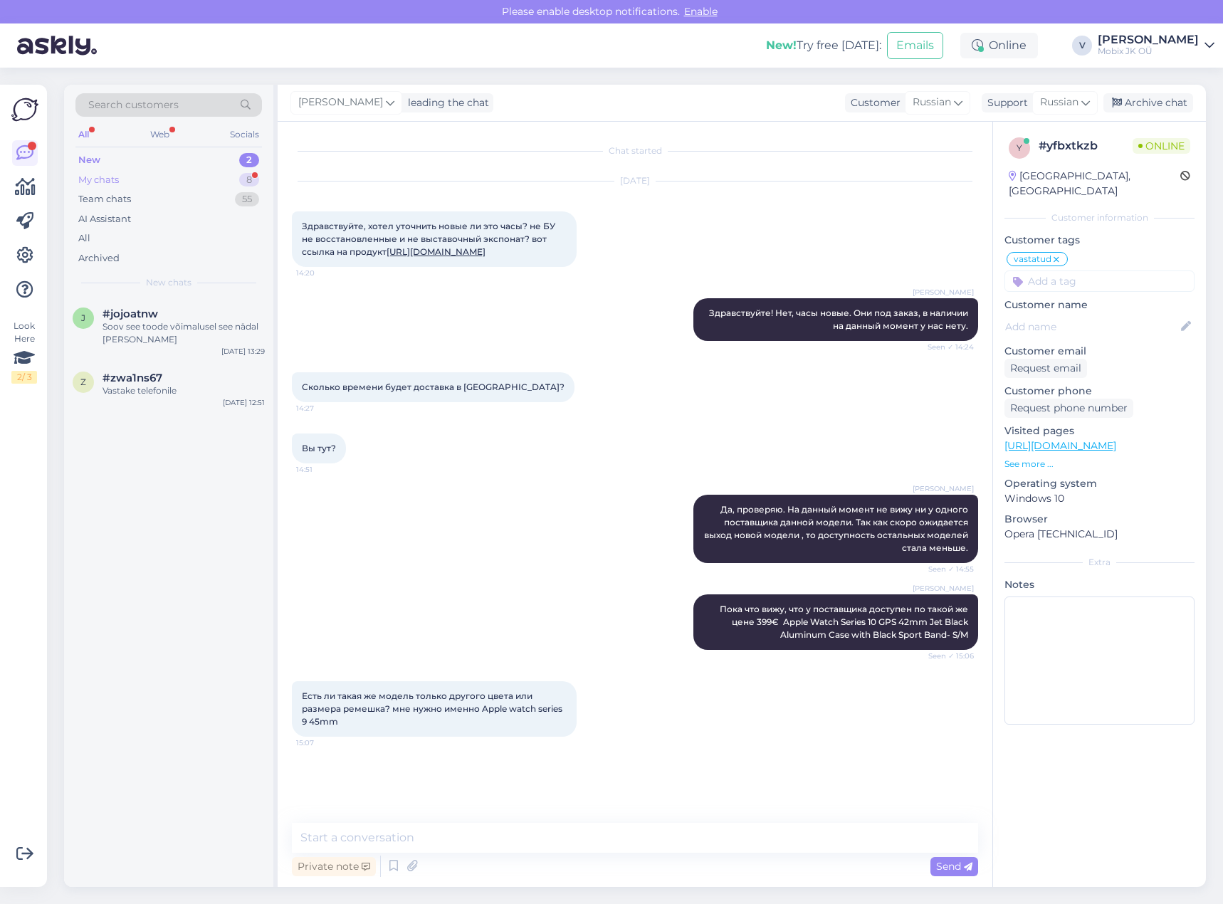
click at [245, 179] on div "8" at bounding box center [249, 180] width 20 height 14
